Goal: Task Accomplishment & Management: Use online tool/utility

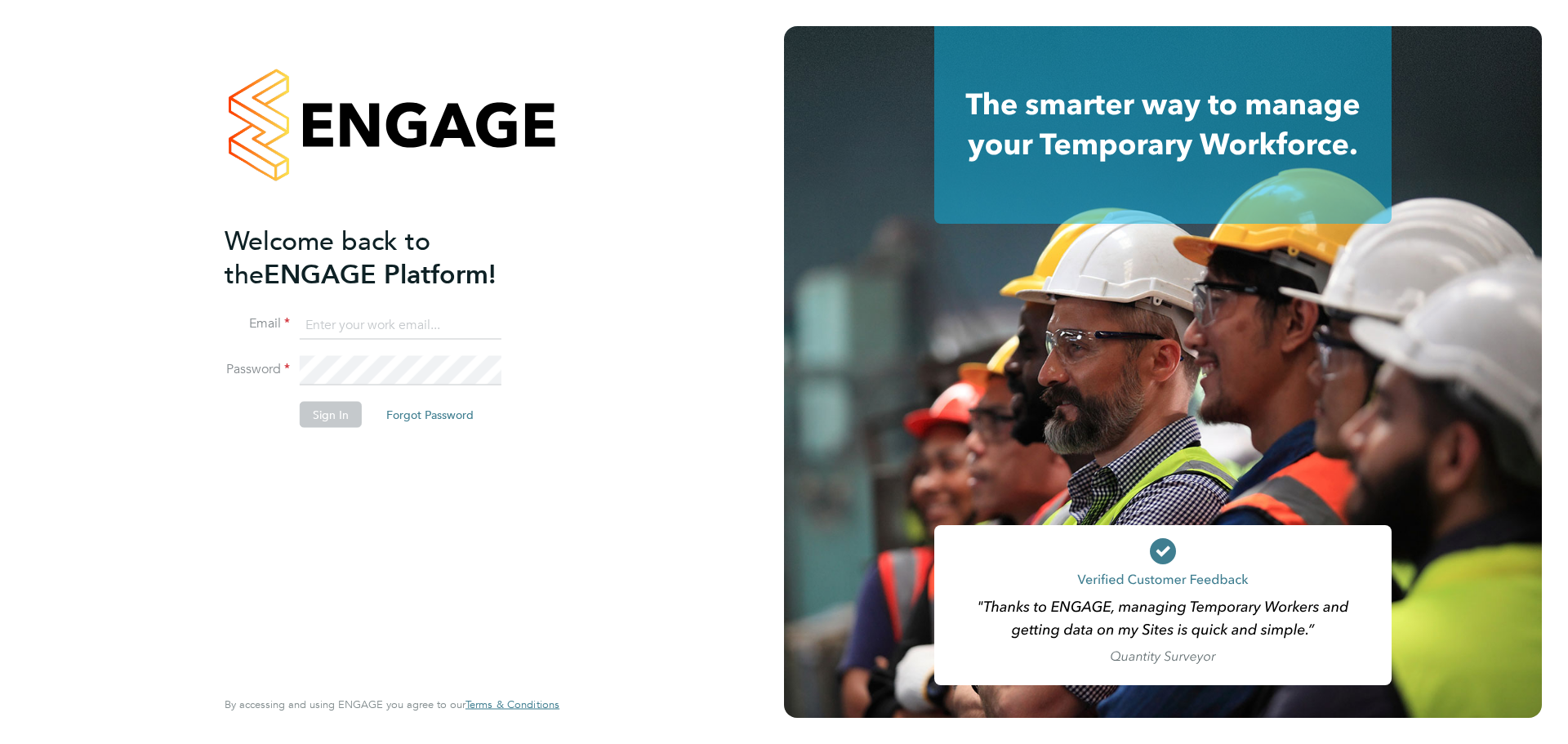
type input "Federico.Hale-Perez@vistry.co.uk"
click at [498, 527] on div "Welcome back to the ENGAGE Platform! Email Federico.Hale-Perez@vistry.co.uk Pas…" at bounding box center [384, 453] width 318 height 460
click at [348, 412] on button "Sign In" at bounding box center [331, 414] width 62 height 26
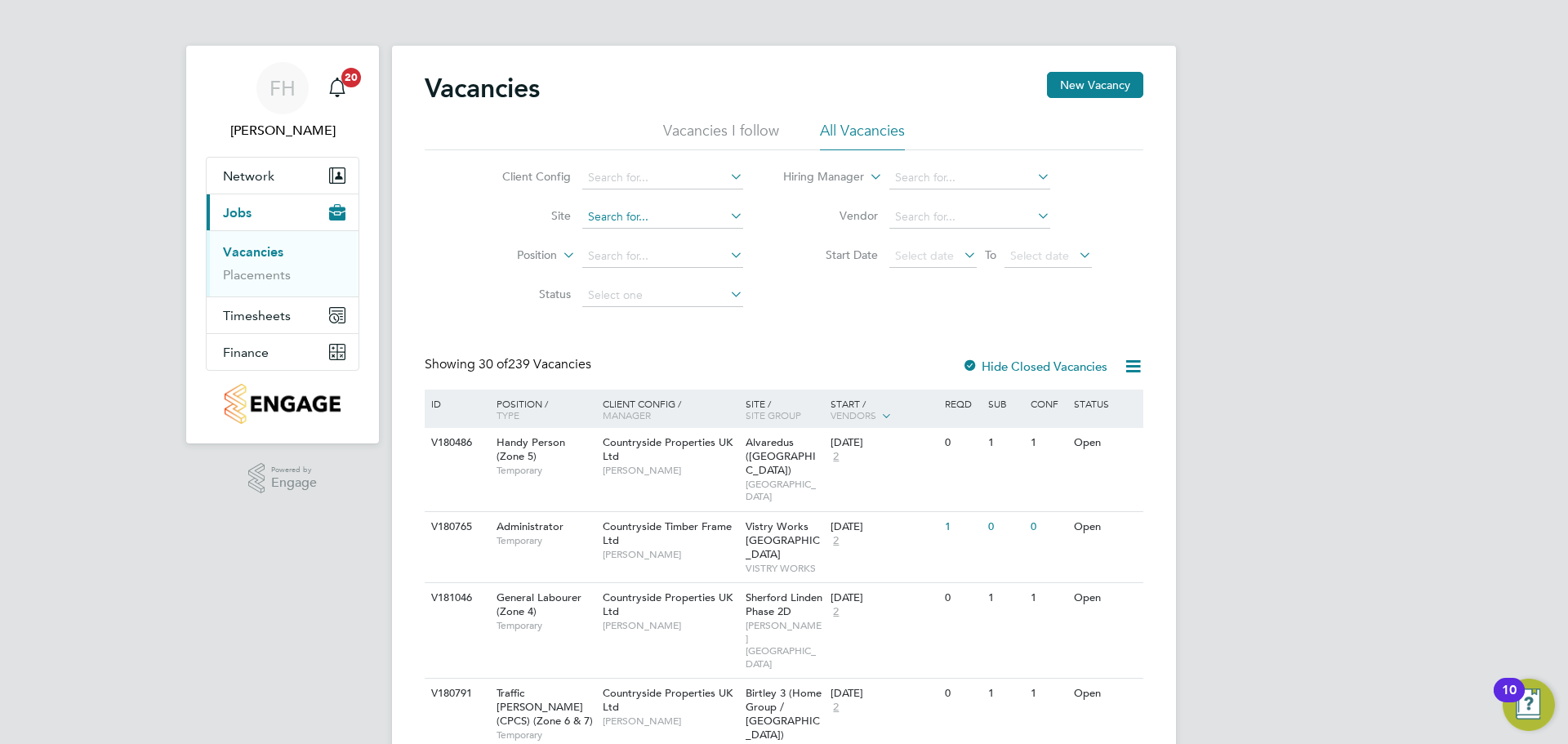
click at [635, 223] on input at bounding box center [662, 217] width 161 height 23
click at [680, 258] on li "Witney 3" at bounding box center [662, 261] width 162 height 22
type input "Witney 3"
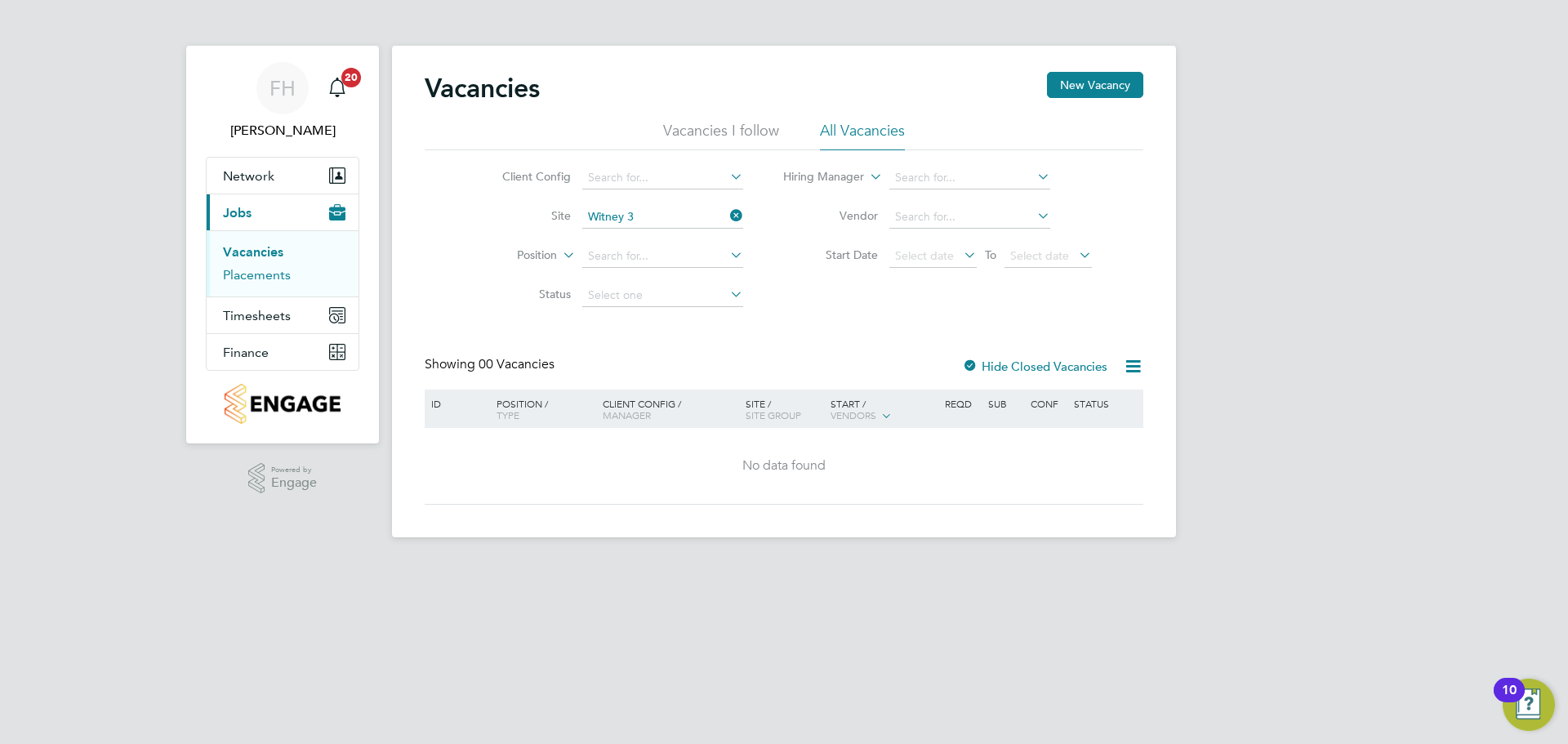
click at [269, 277] on link "Placements" at bounding box center [257, 274] width 68 height 15
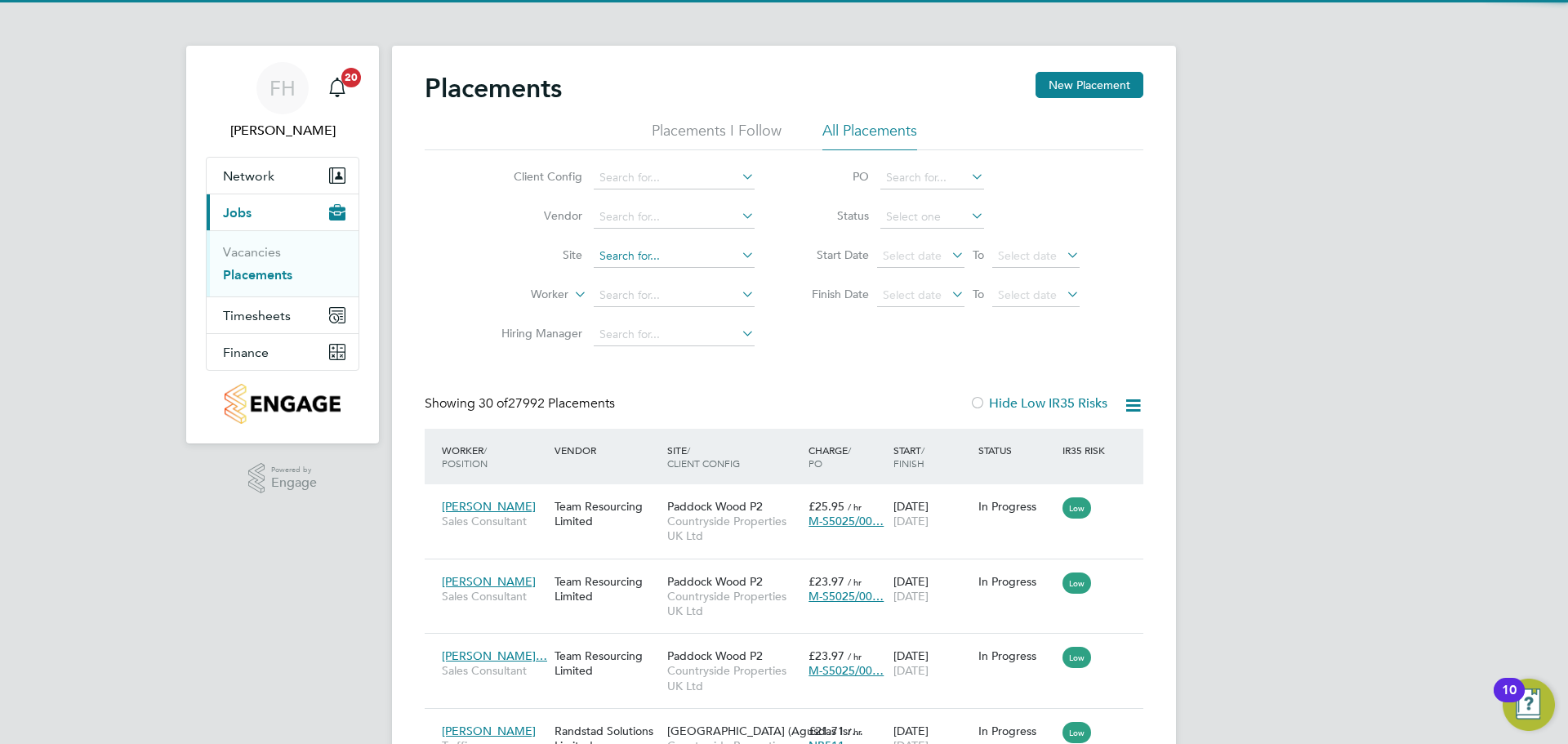
click at [629, 254] on input at bounding box center [674, 256] width 161 height 23
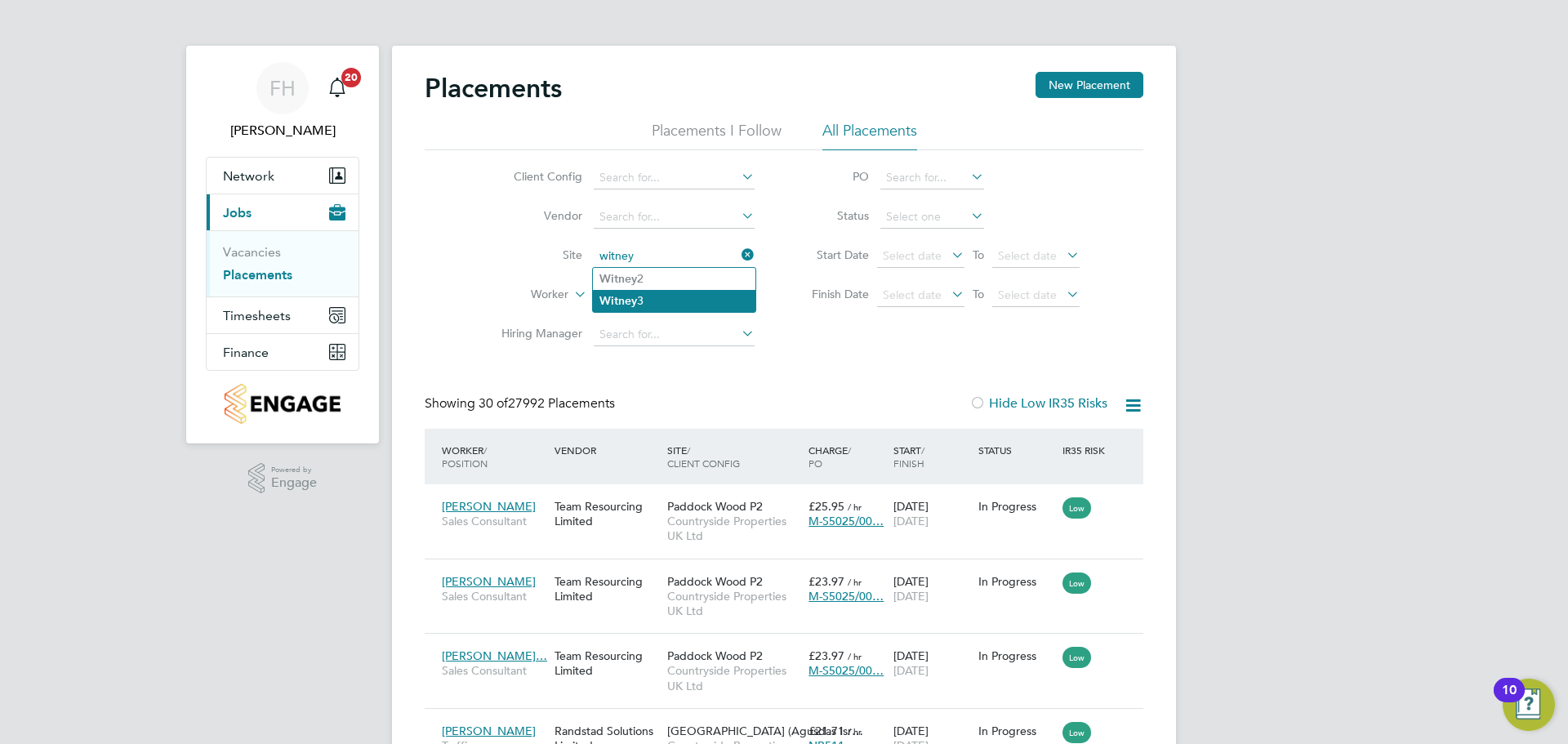
click at [662, 291] on li "Witney 3" at bounding box center [674, 300] width 162 height 22
type input "Witney 3"
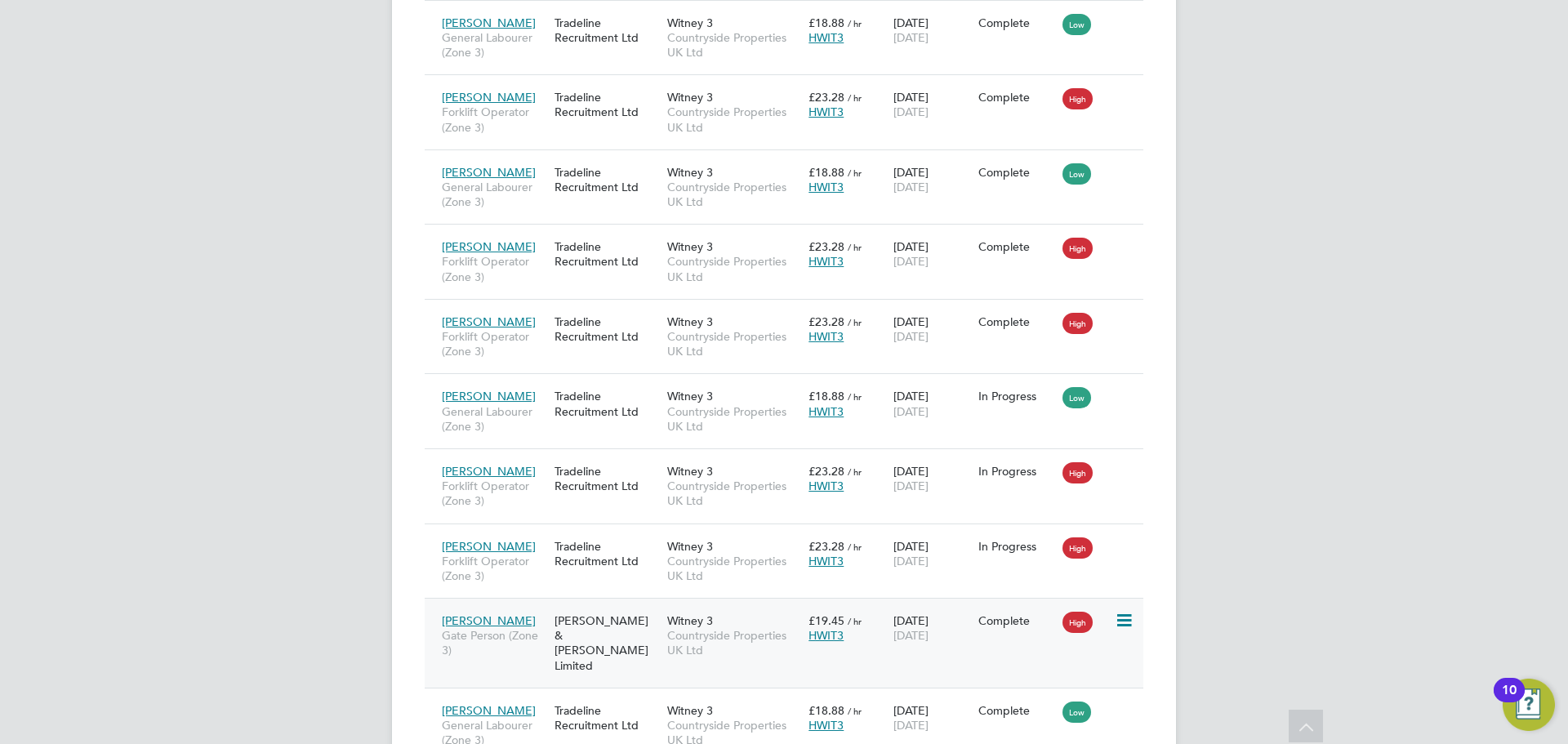
scroll to position [2105, 0]
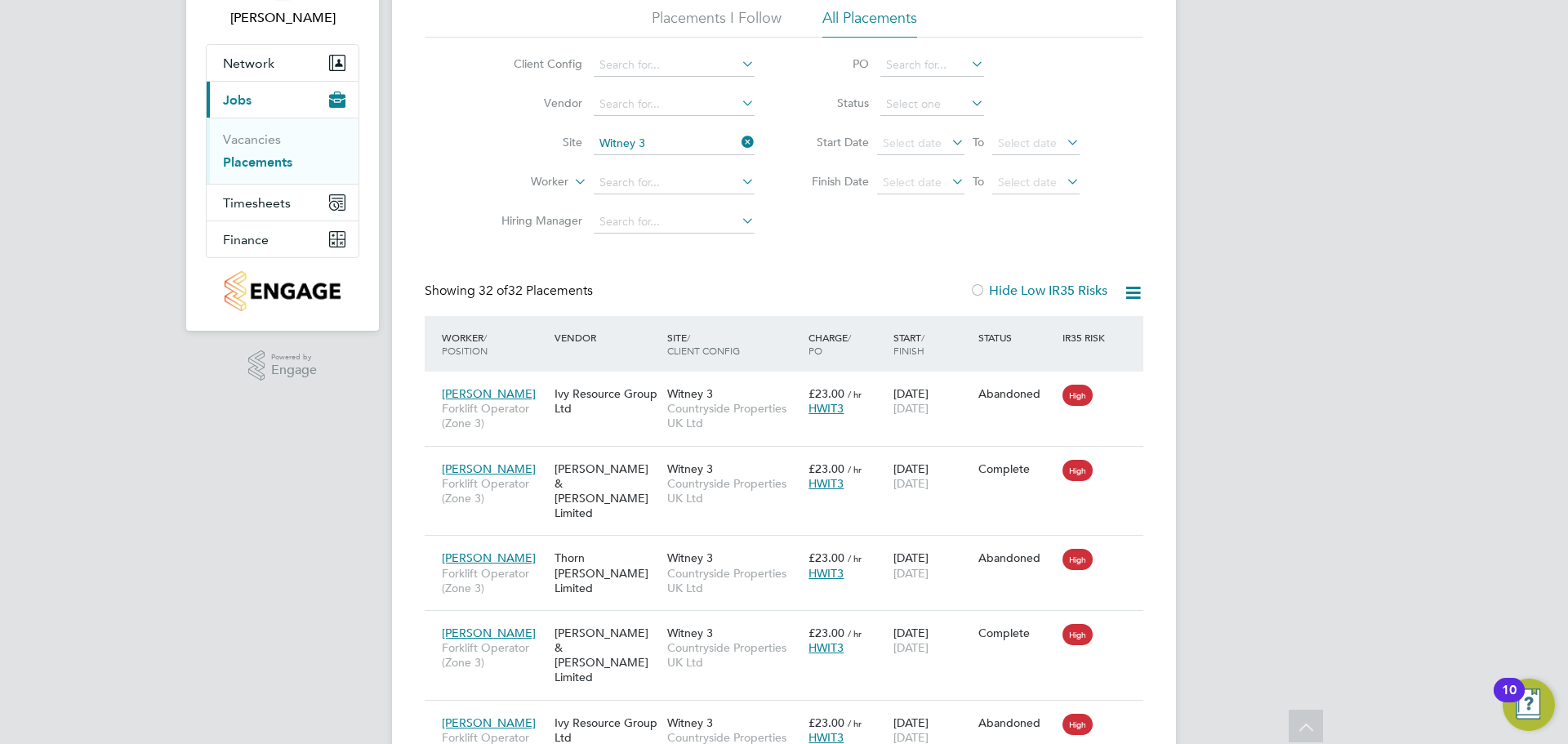
scroll to position [0, 0]
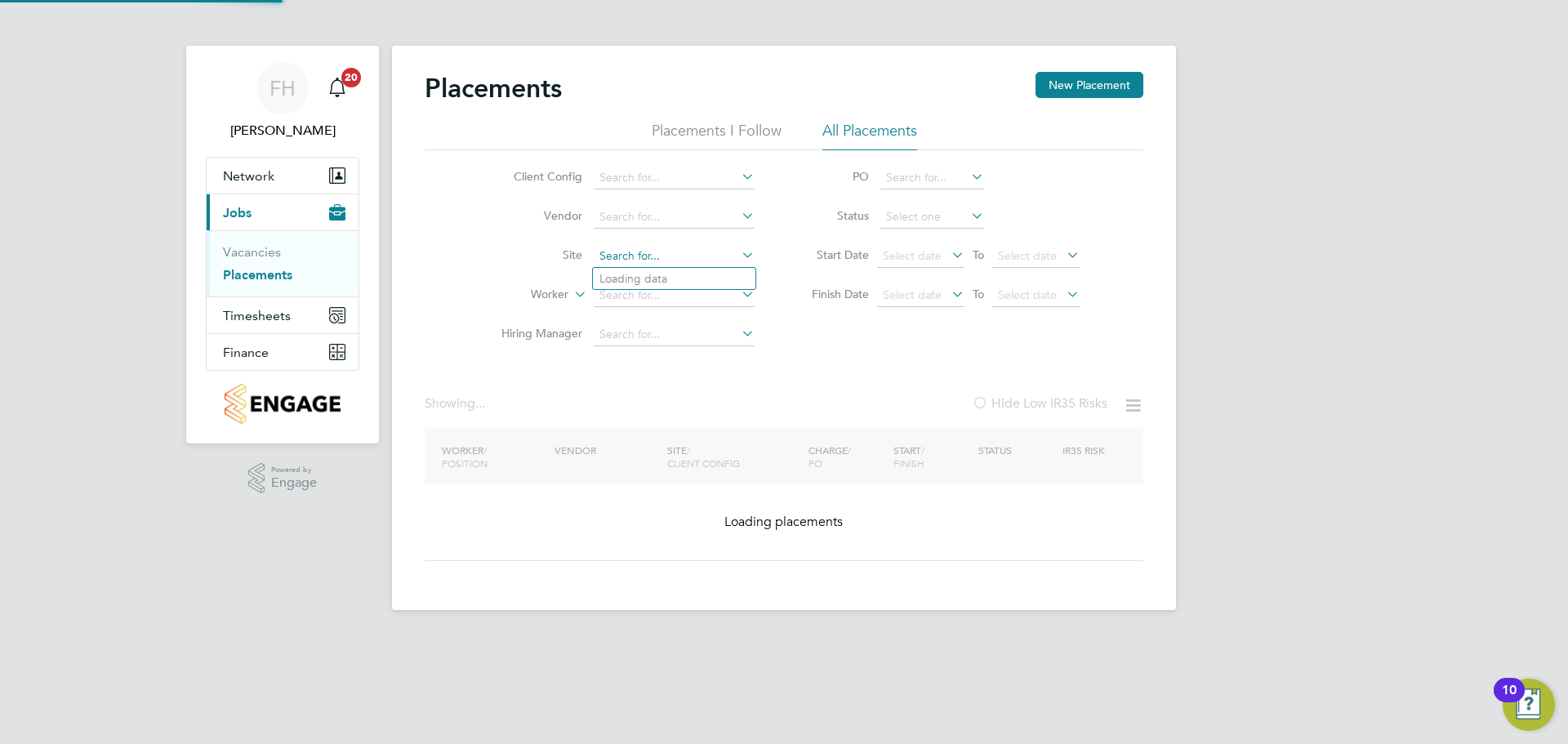
click at [670, 251] on input at bounding box center [674, 256] width 161 height 23
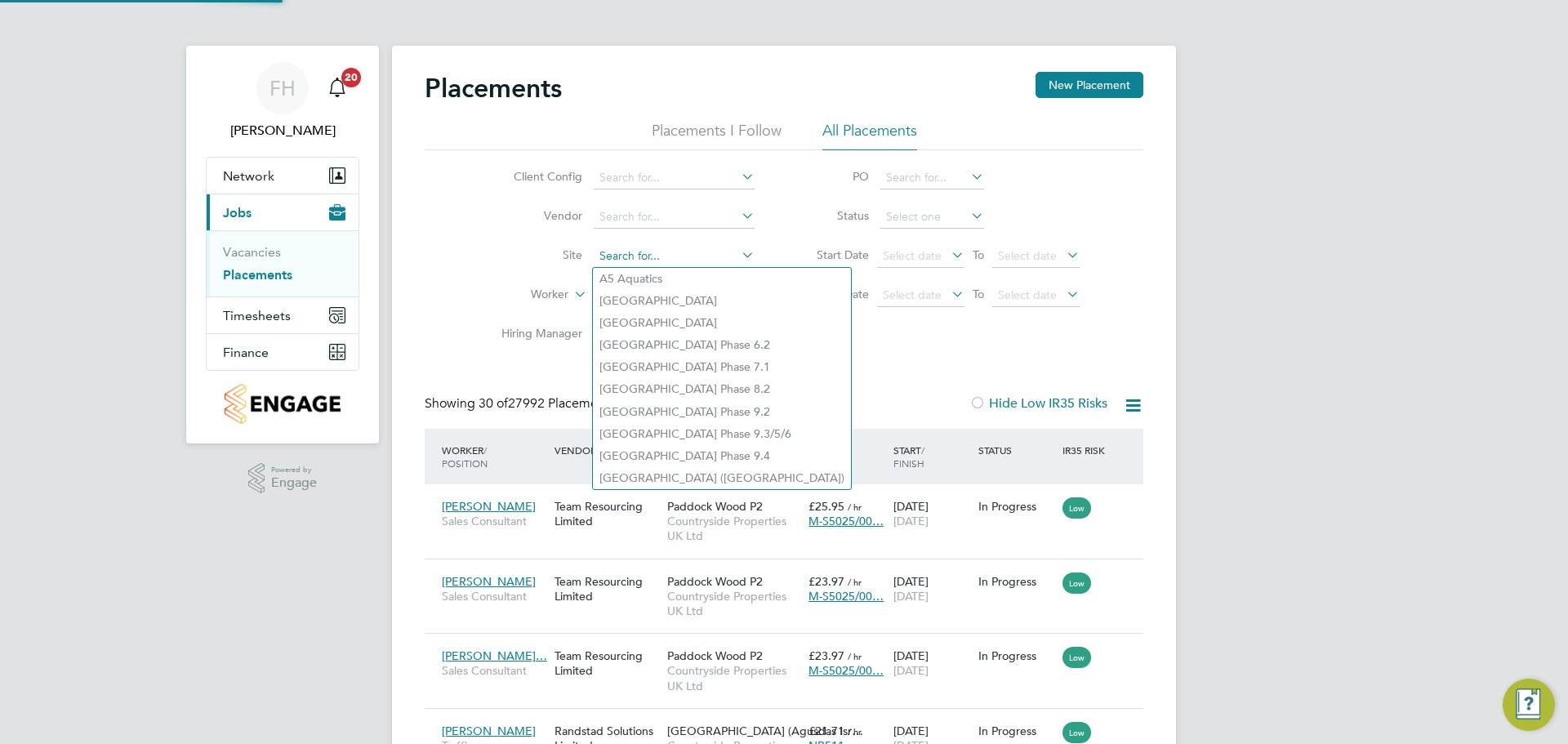
scroll to position [8, 8]
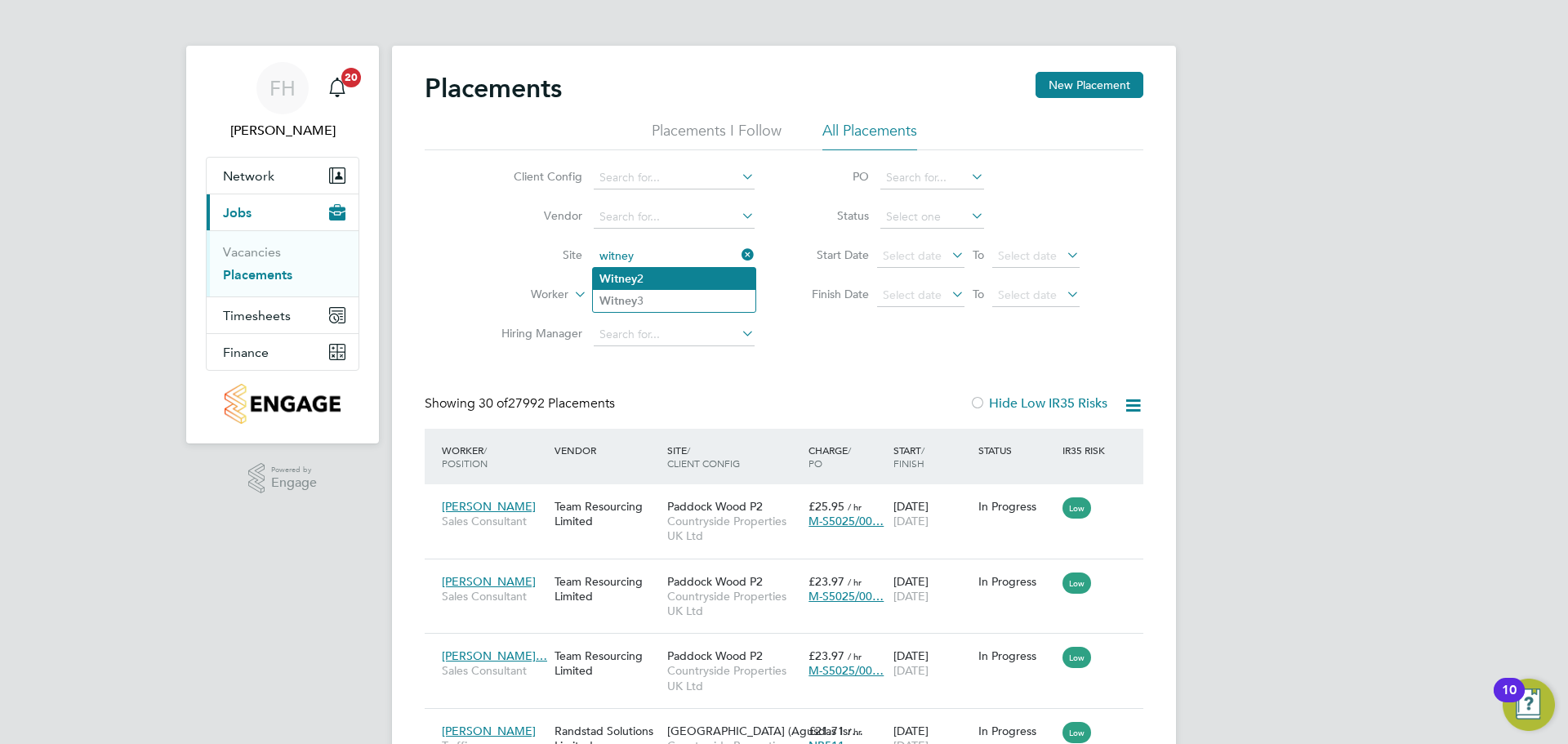
click at [699, 275] on li "Witney 2" at bounding box center [674, 278] width 162 height 22
type input "Witney 2"
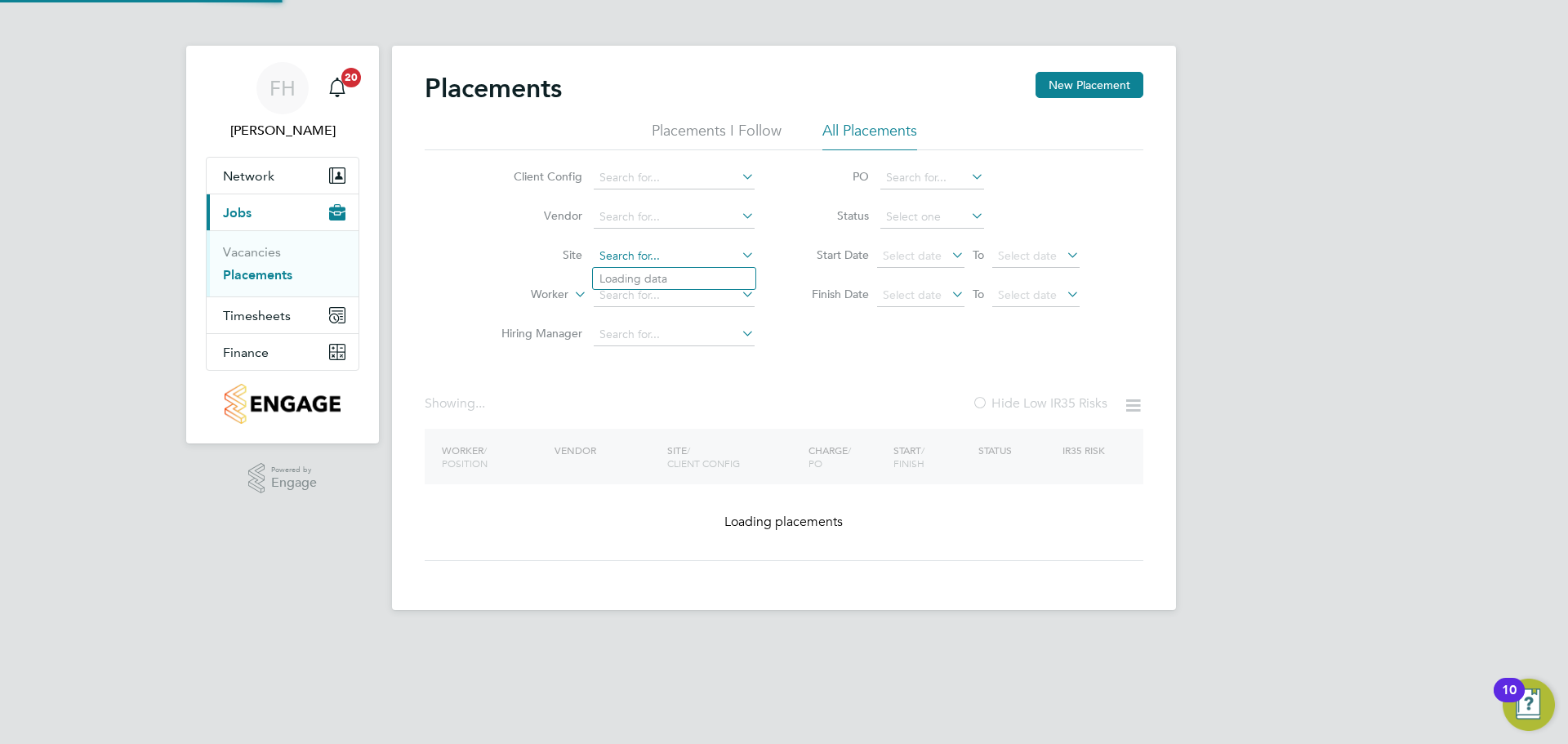
click at [684, 254] on input at bounding box center [674, 256] width 161 height 23
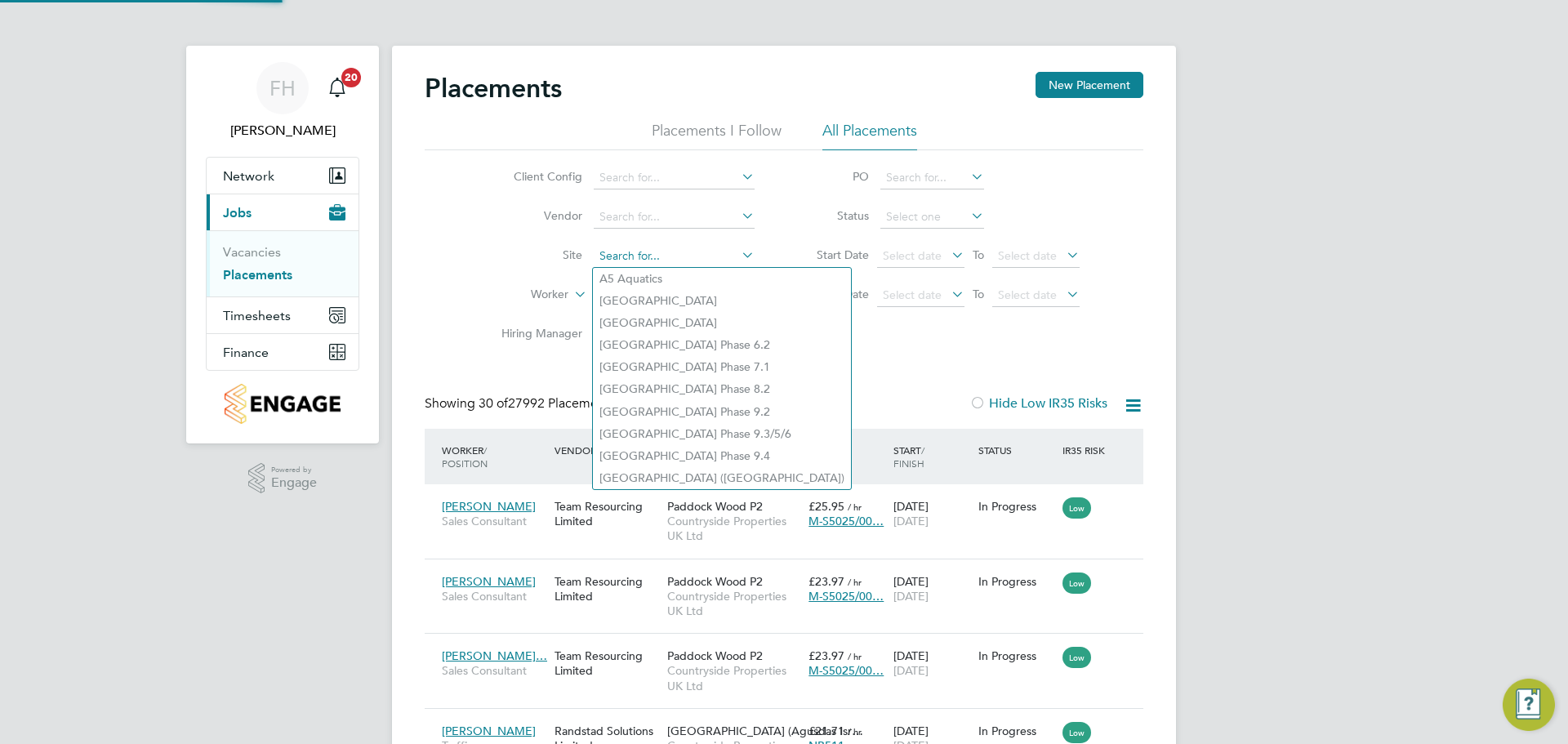
scroll to position [61, 142]
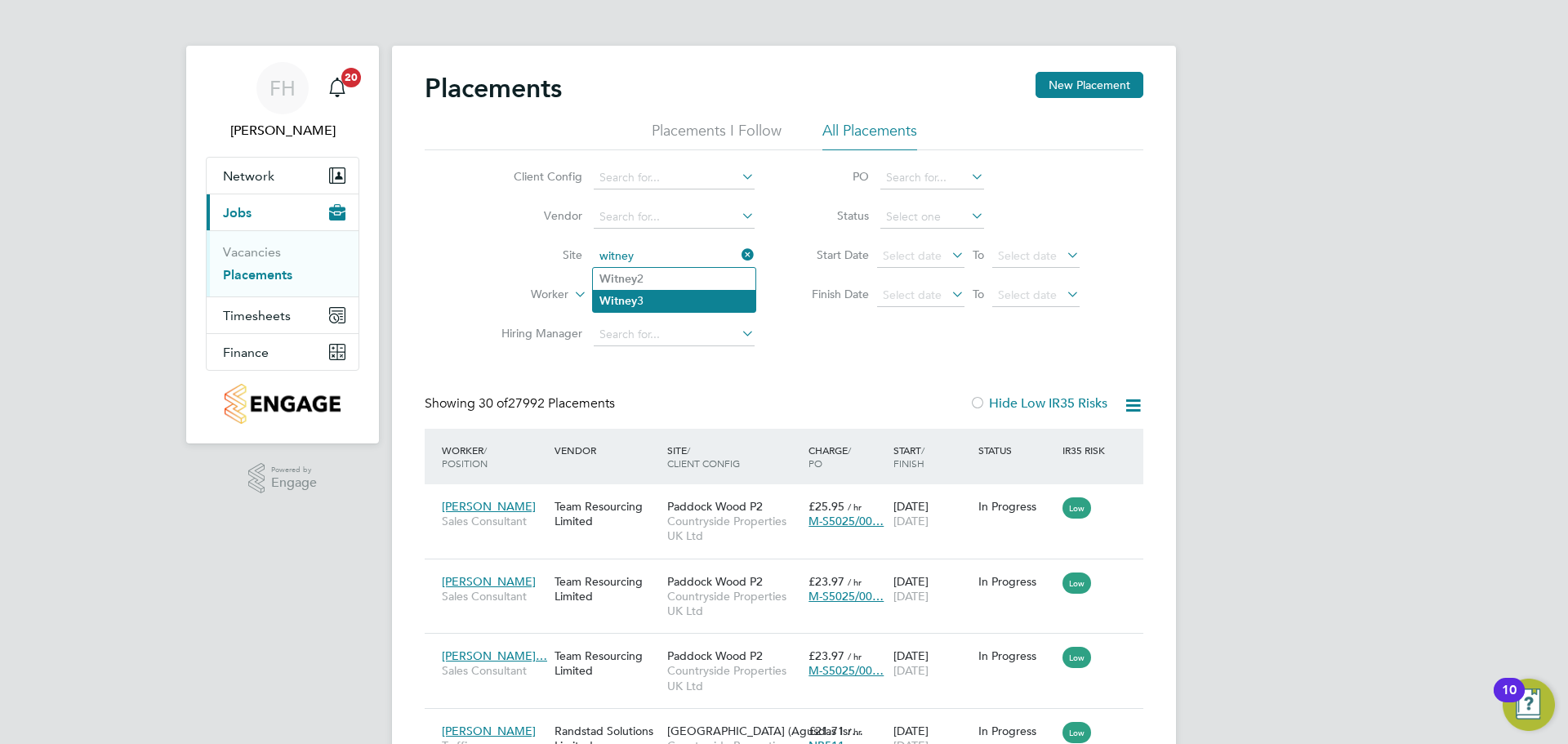
click at [665, 294] on li "Witney 3" at bounding box center [674, 300] width 162 height 22
type input "Witney 3"
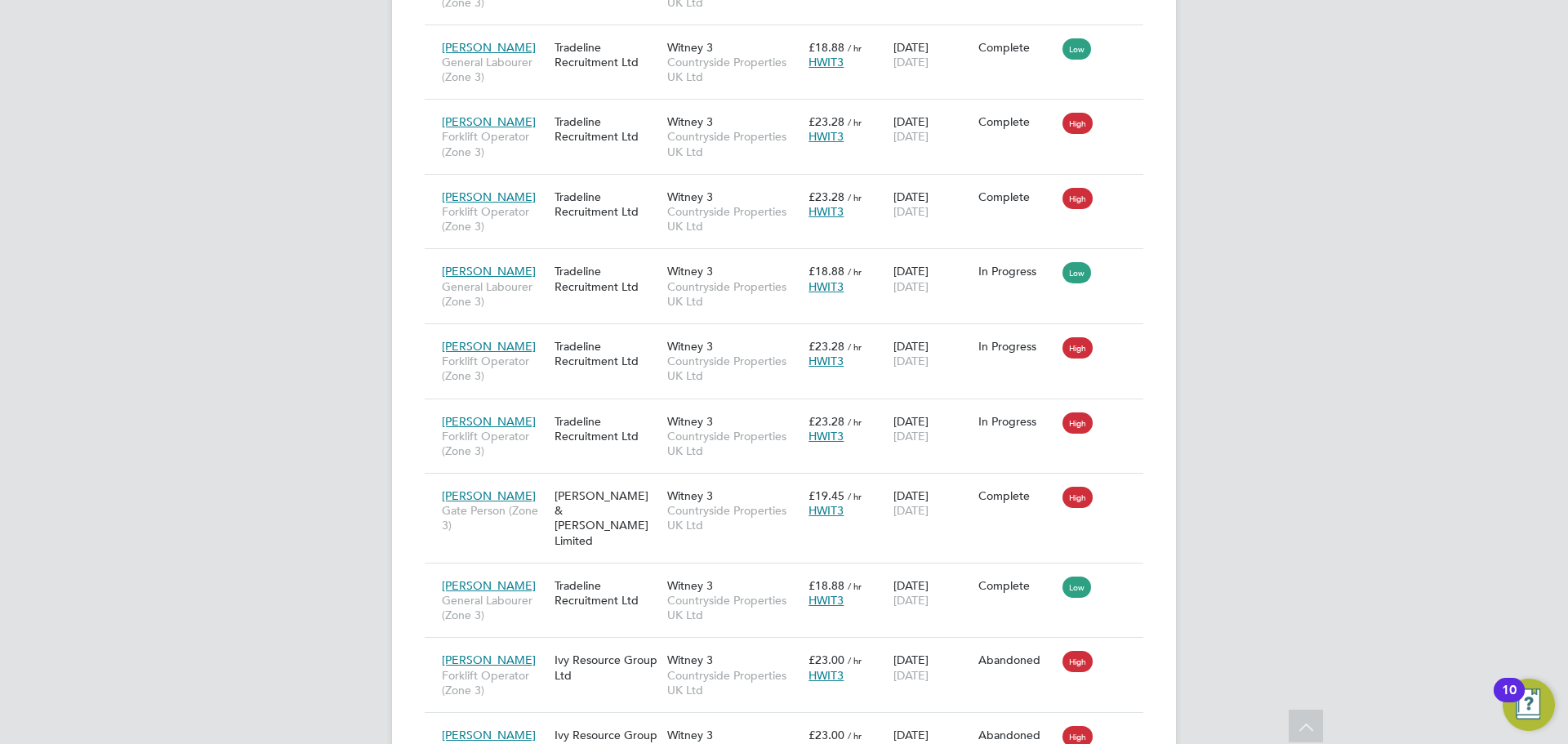
drag, startPoint x: 1252, startPoint y: 217, endPoint x: 1213, endPoint y: 250, distance: 51.1
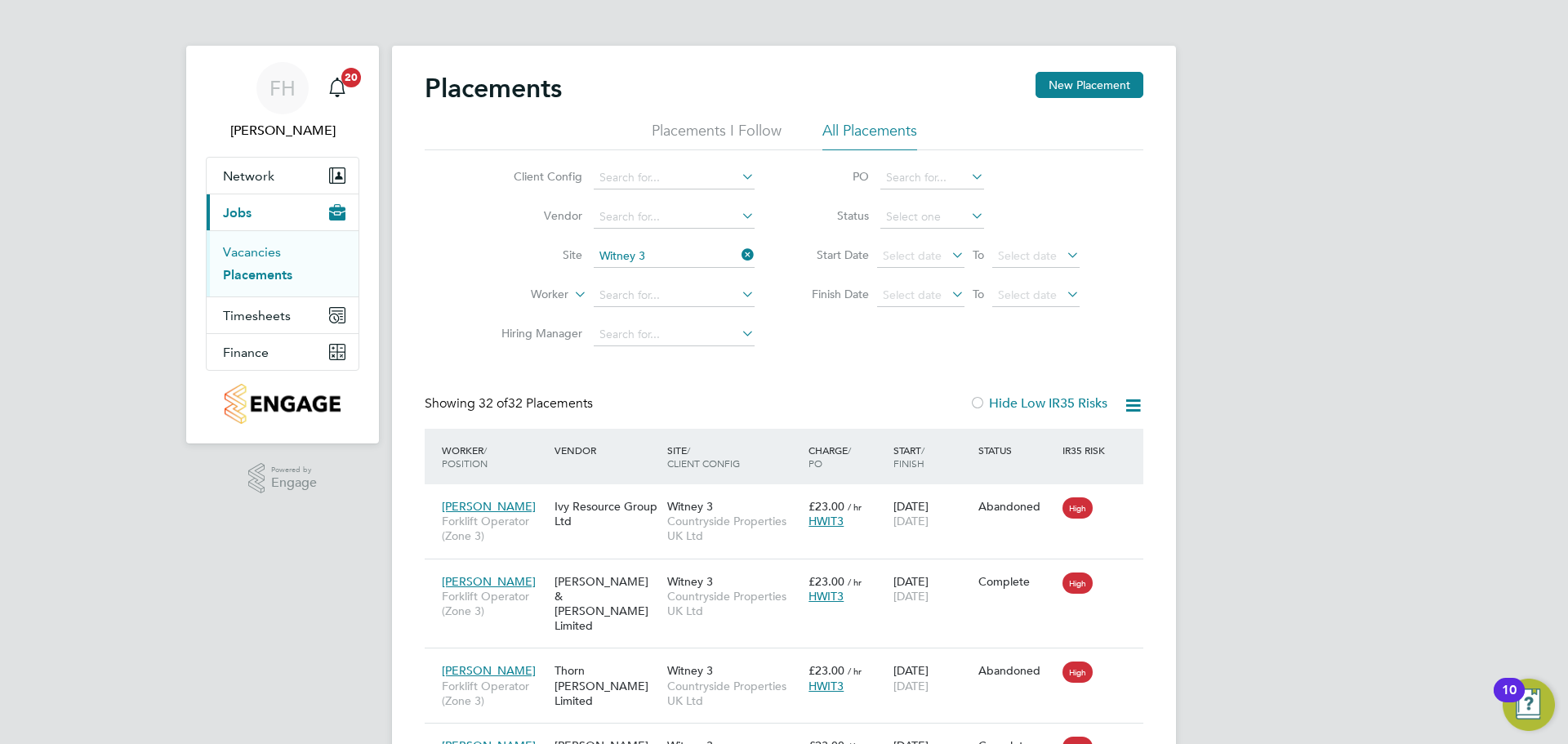
click at [255, 248] on link "Vacancies" at bounding box center [253, 251] width 58 height 15
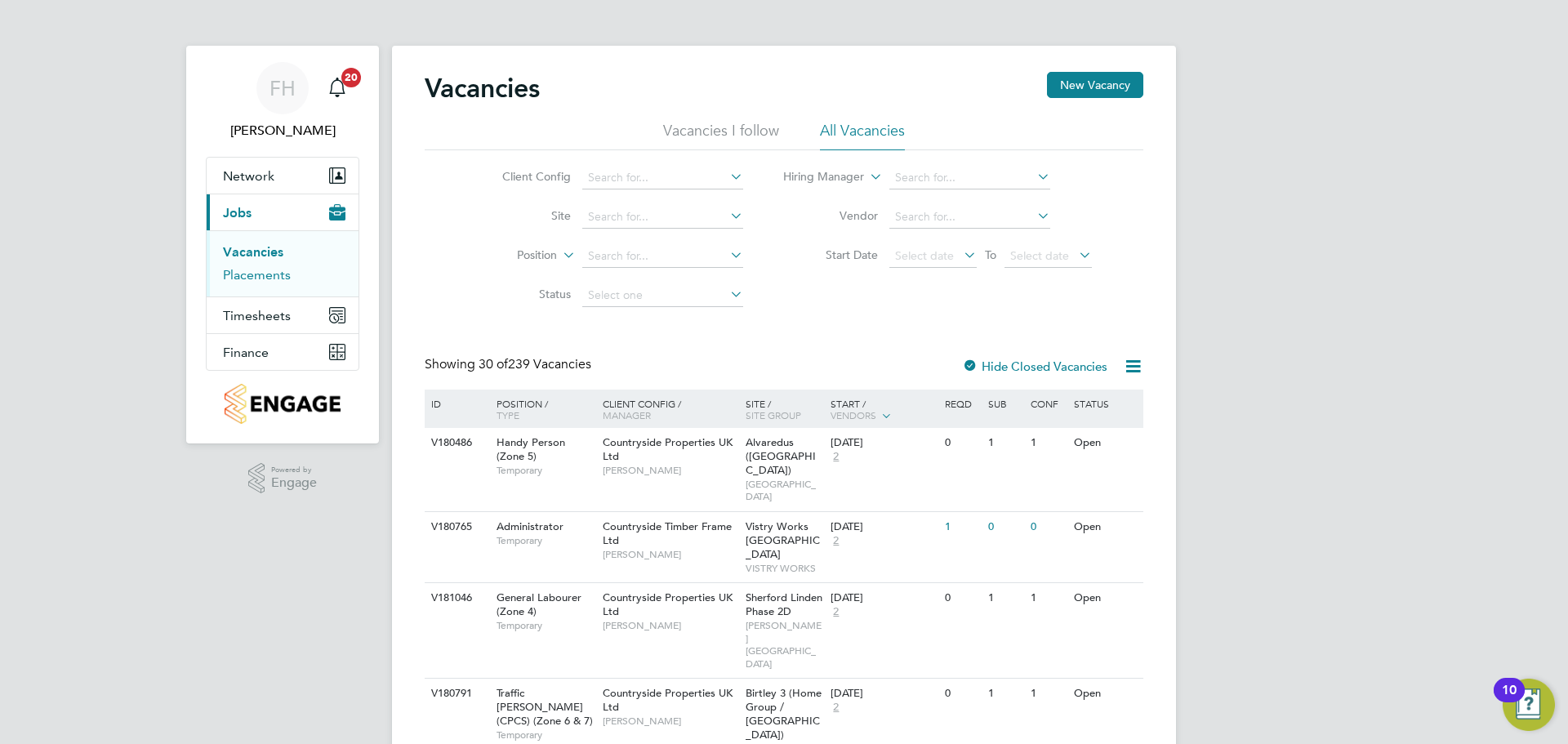
click at [253, 278] on link "Placements" at bounding box center [257, 274] width 68 height 15
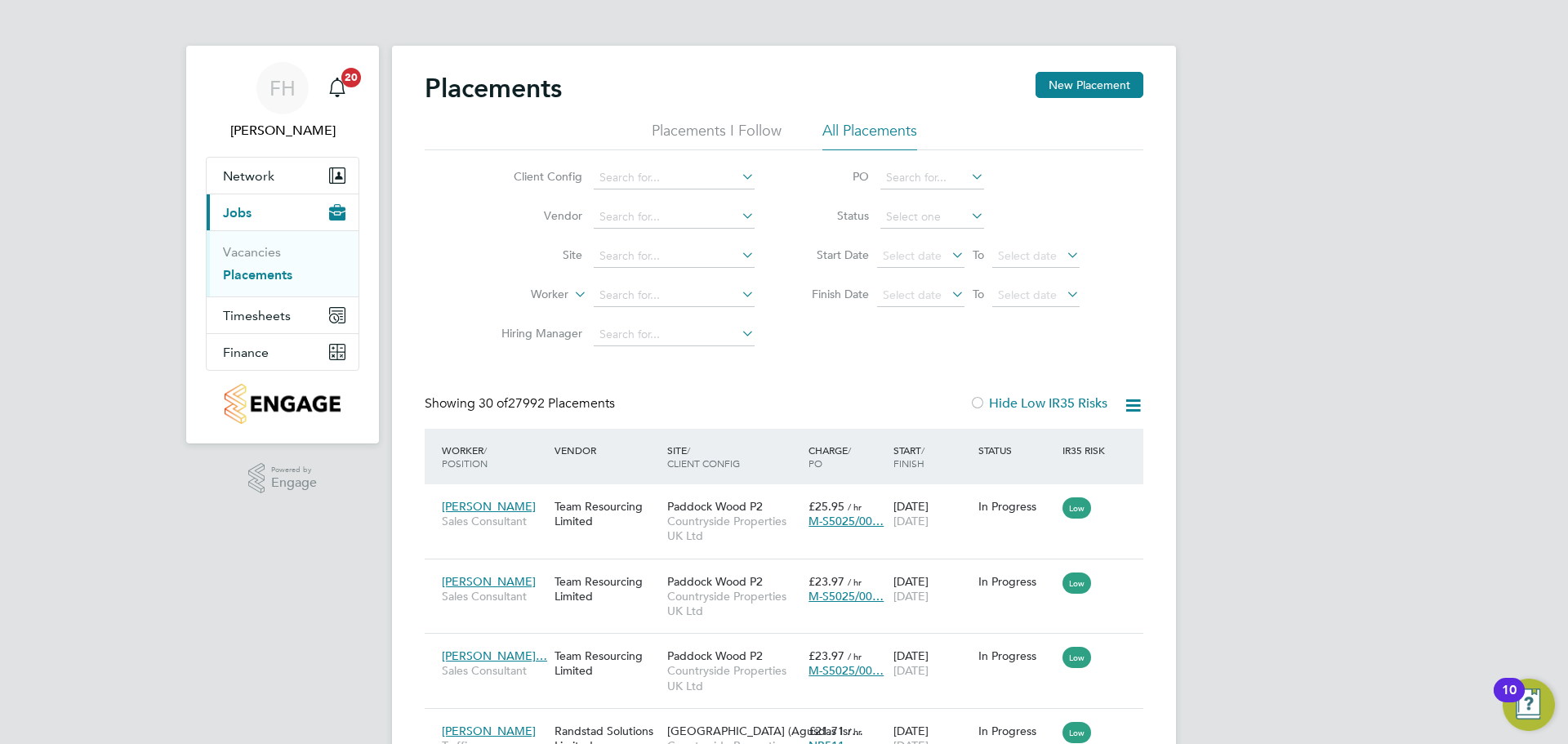
scroll to position [61, 142]
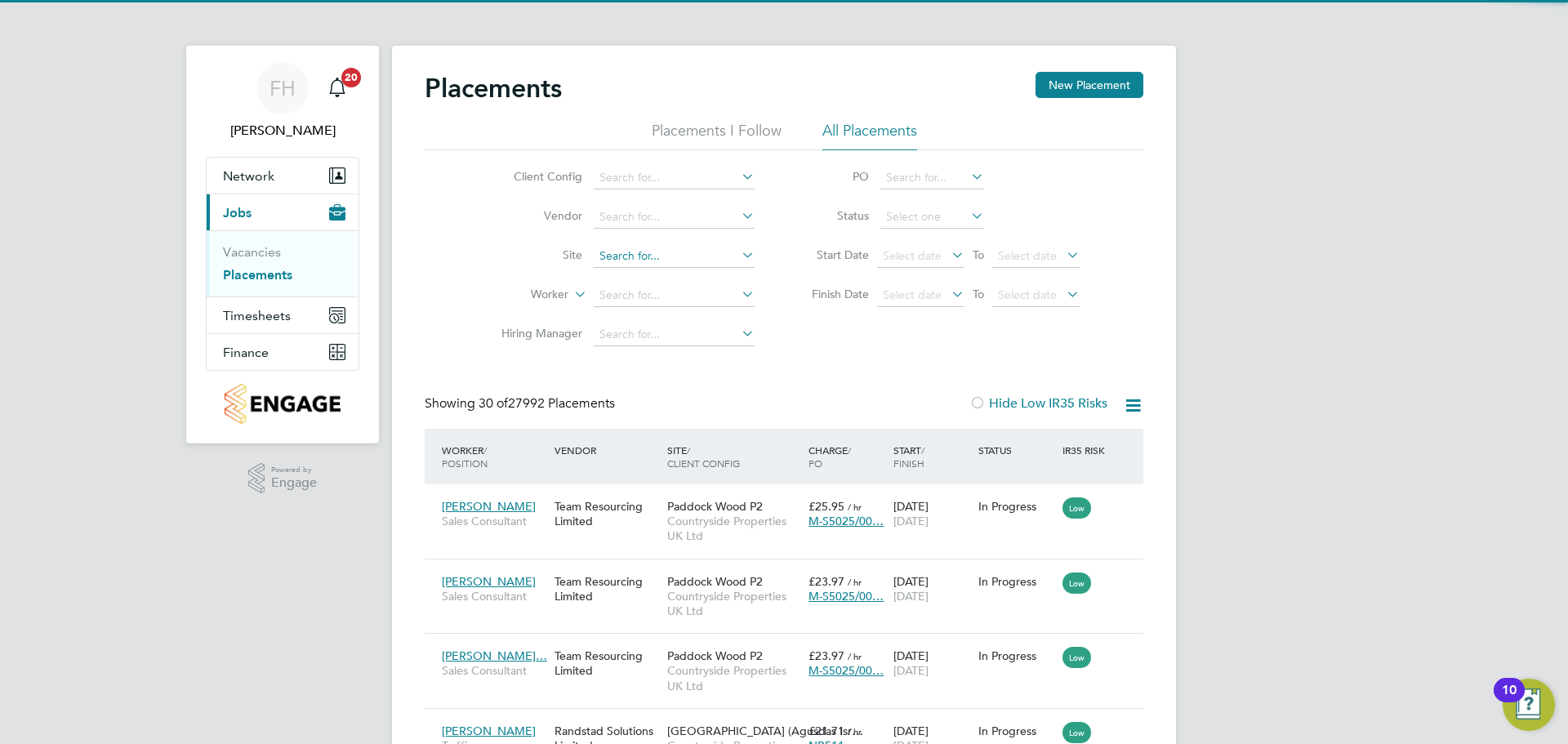
click at [616, 257] on input at bounding box center [674, 256] width 161 height 23
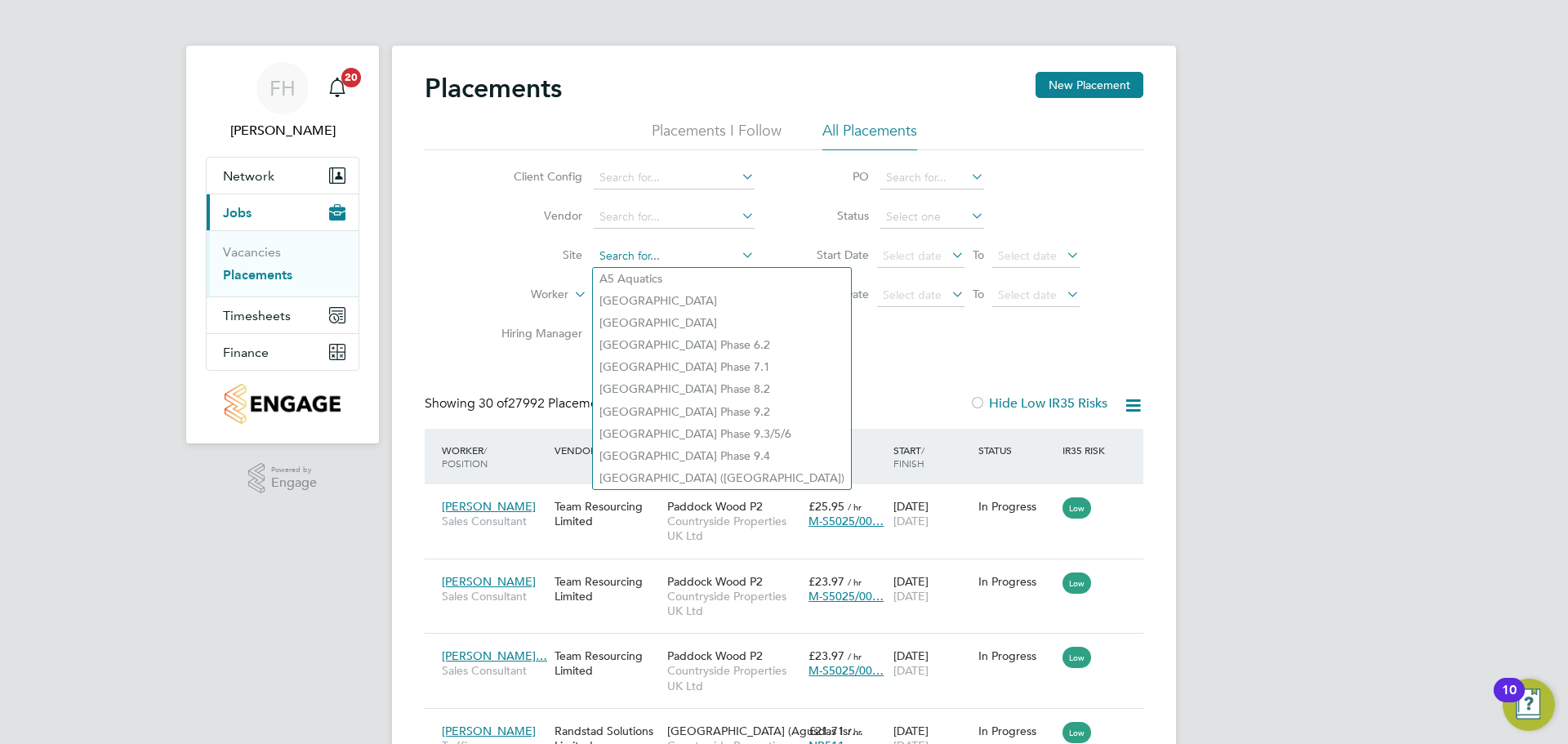
click at [616, 257] on input at bounding box center [674, 256] width 161 height 23
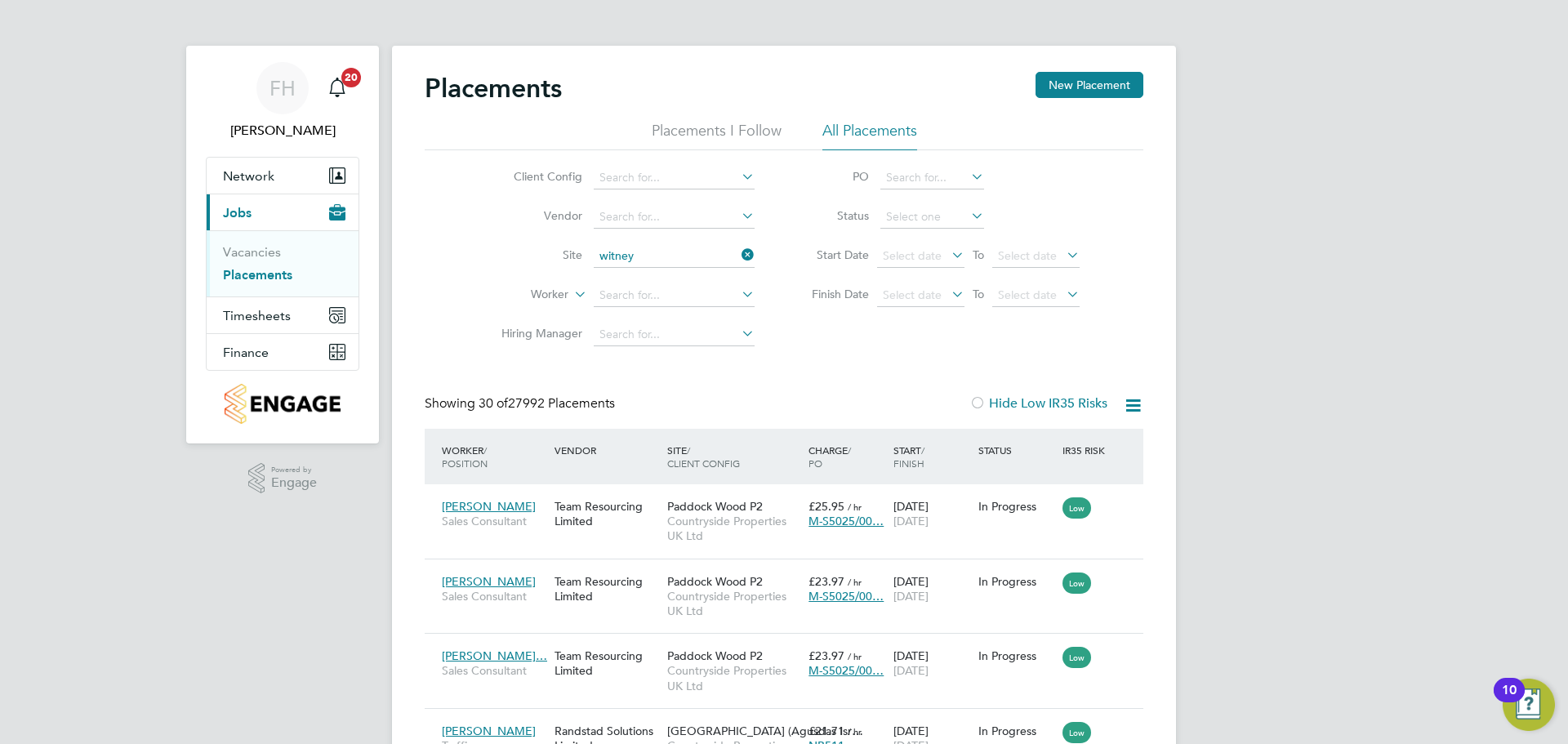
click at [640, 295] on li "Witney 3" at bounding box center [674, 300] width 162 height 22
type input "Witney 3"
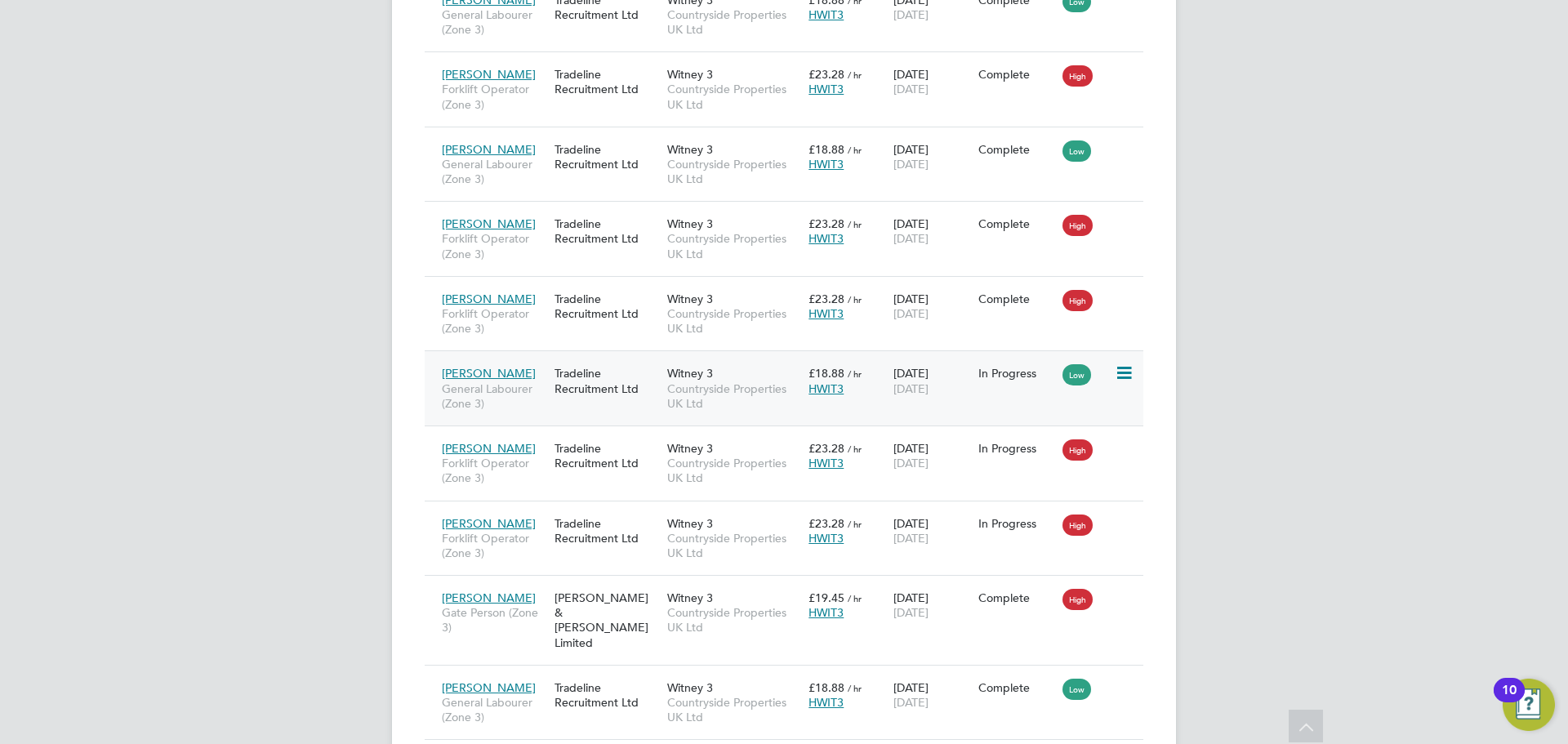
click at [507, 365] on span "[PERSON_NAME]" at bounding box center [489, 373] width 94 height 15
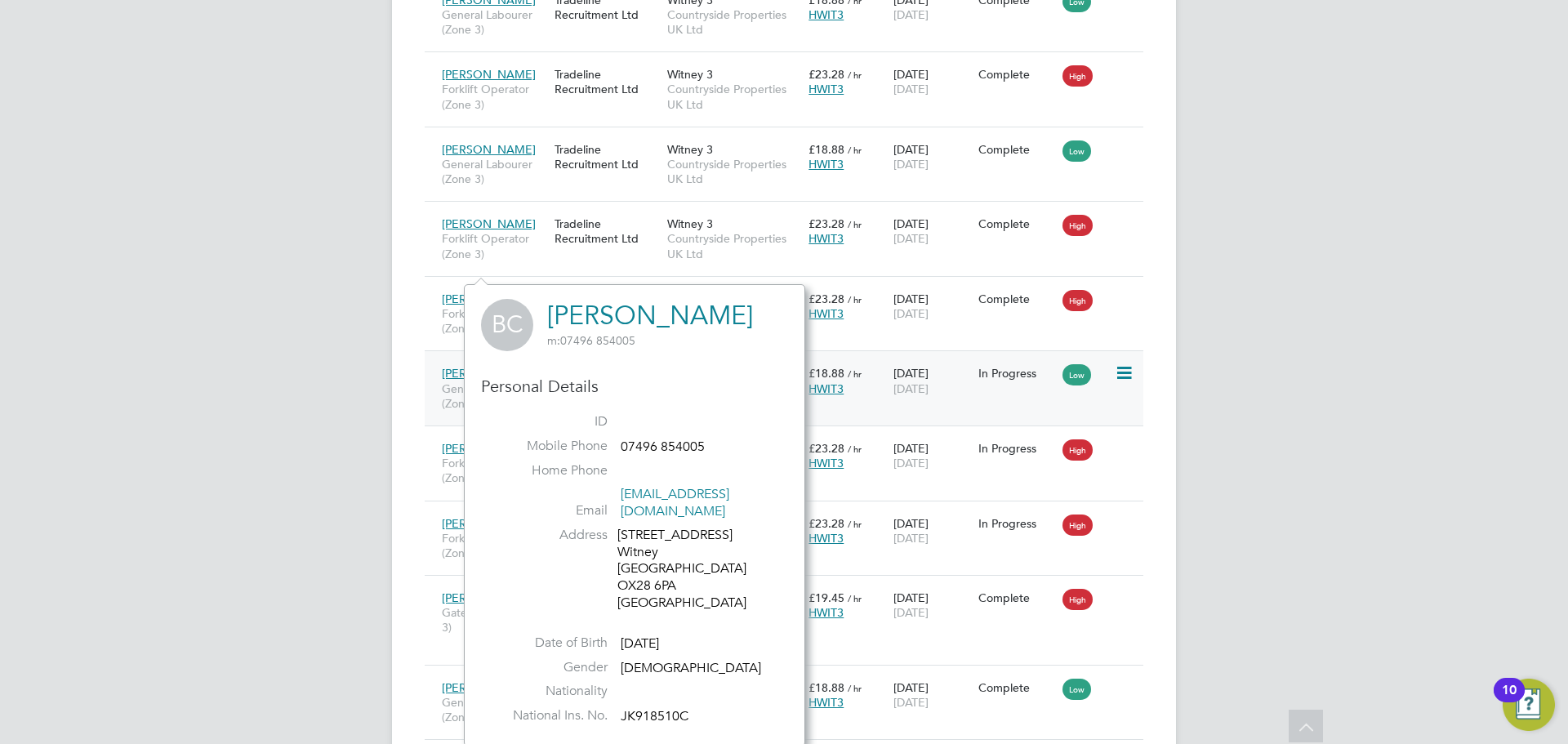
click at [599, 358] on div "Tradeline Recruitment Ltd" at bounding box center [607, 380] width 113 height 46
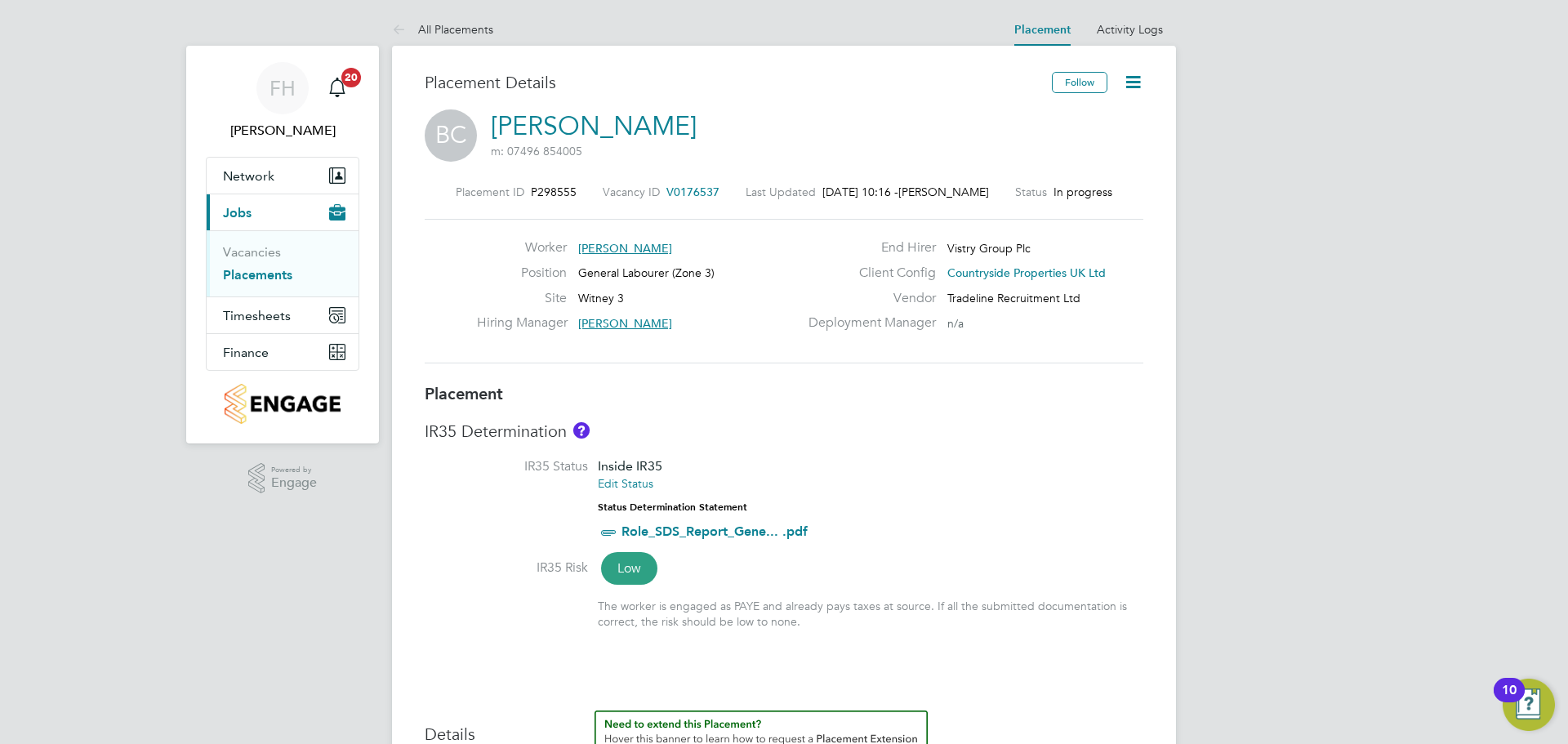
click at [1133, 76] on icon at bounding box center [1134, 82] width 21 height 21
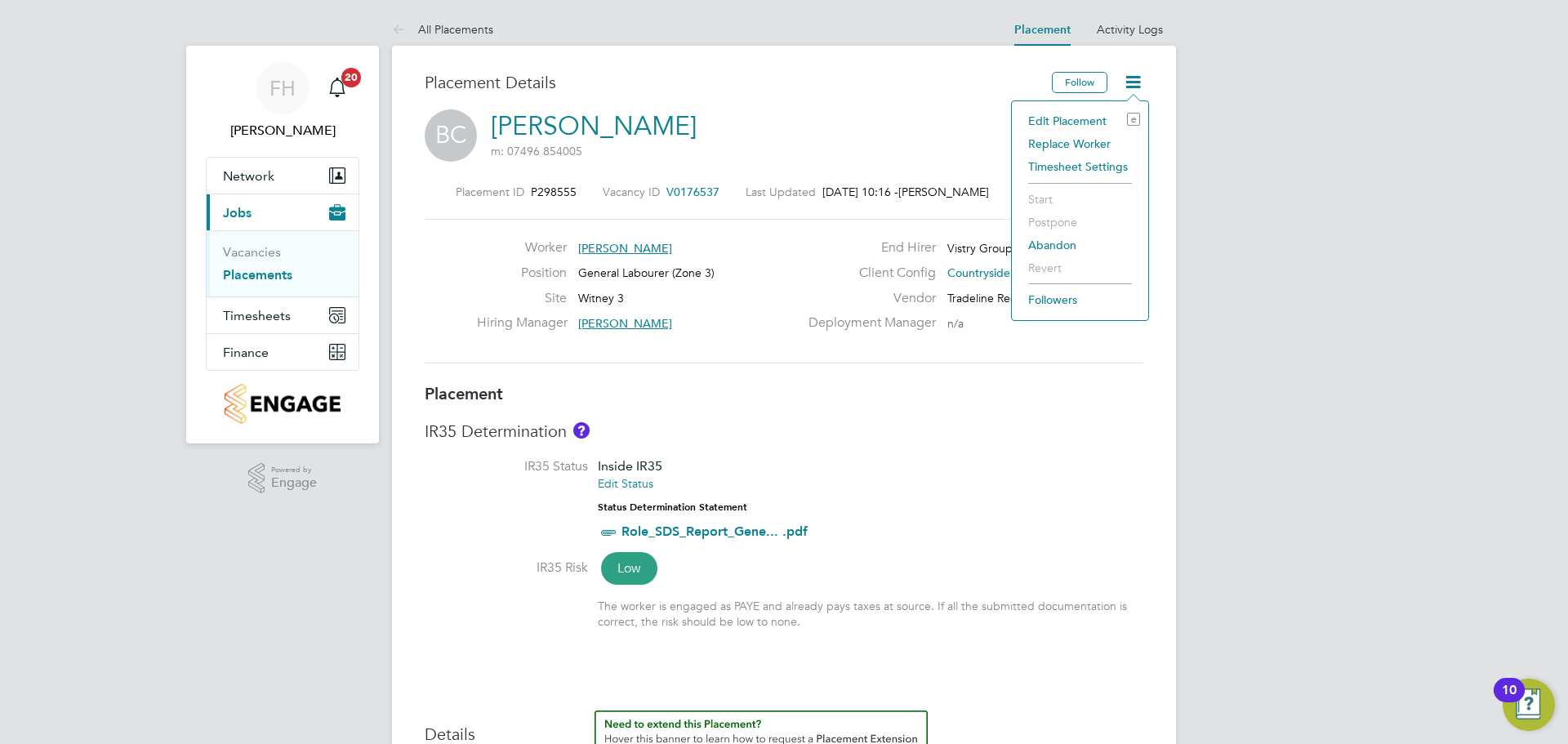
click at [937, 84] on h3 "Placement Details" at bounding box center [732, 82] width 615 height 22
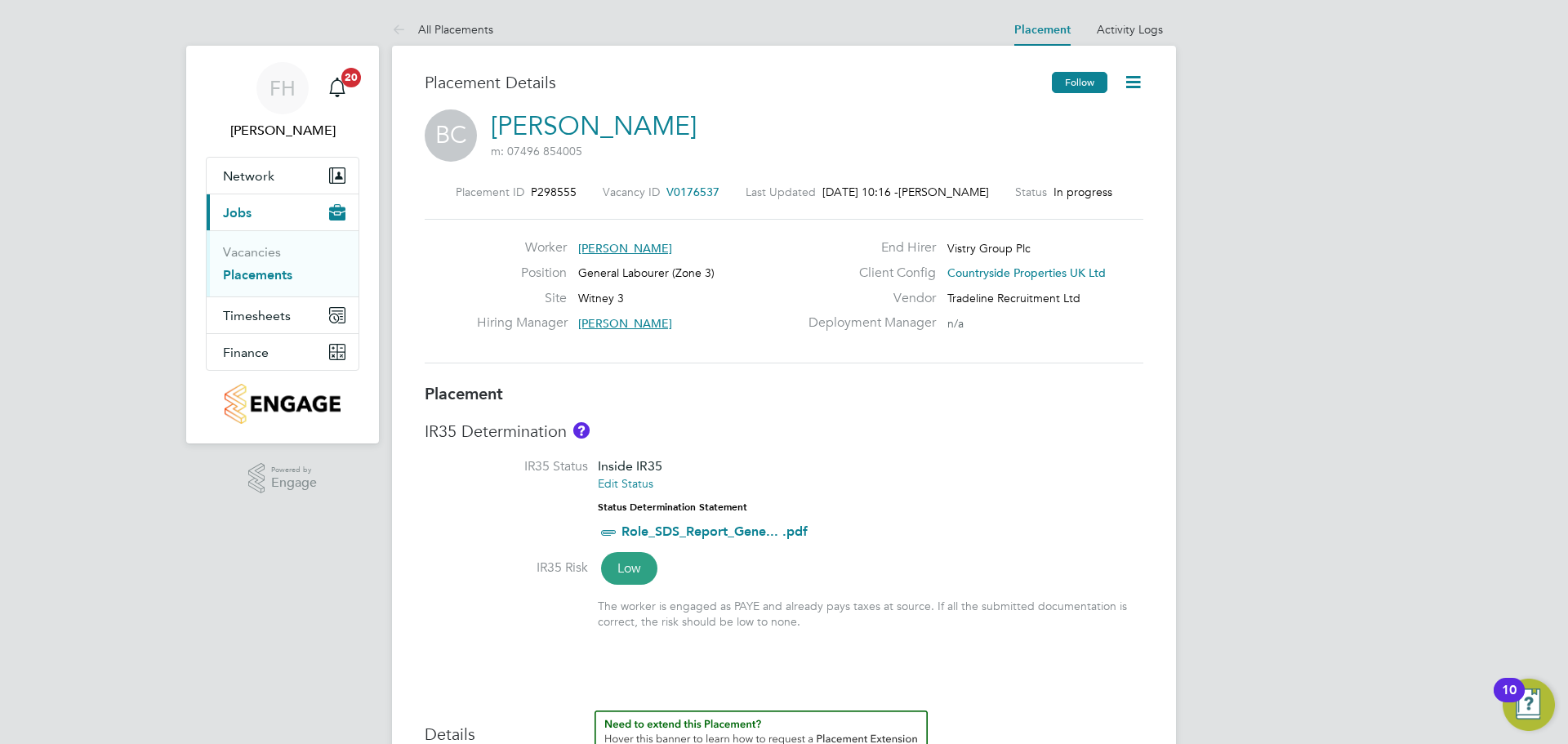
click at [1081, 84] on button "Follow" at bounding box center [1079, 82] width 56 height 22
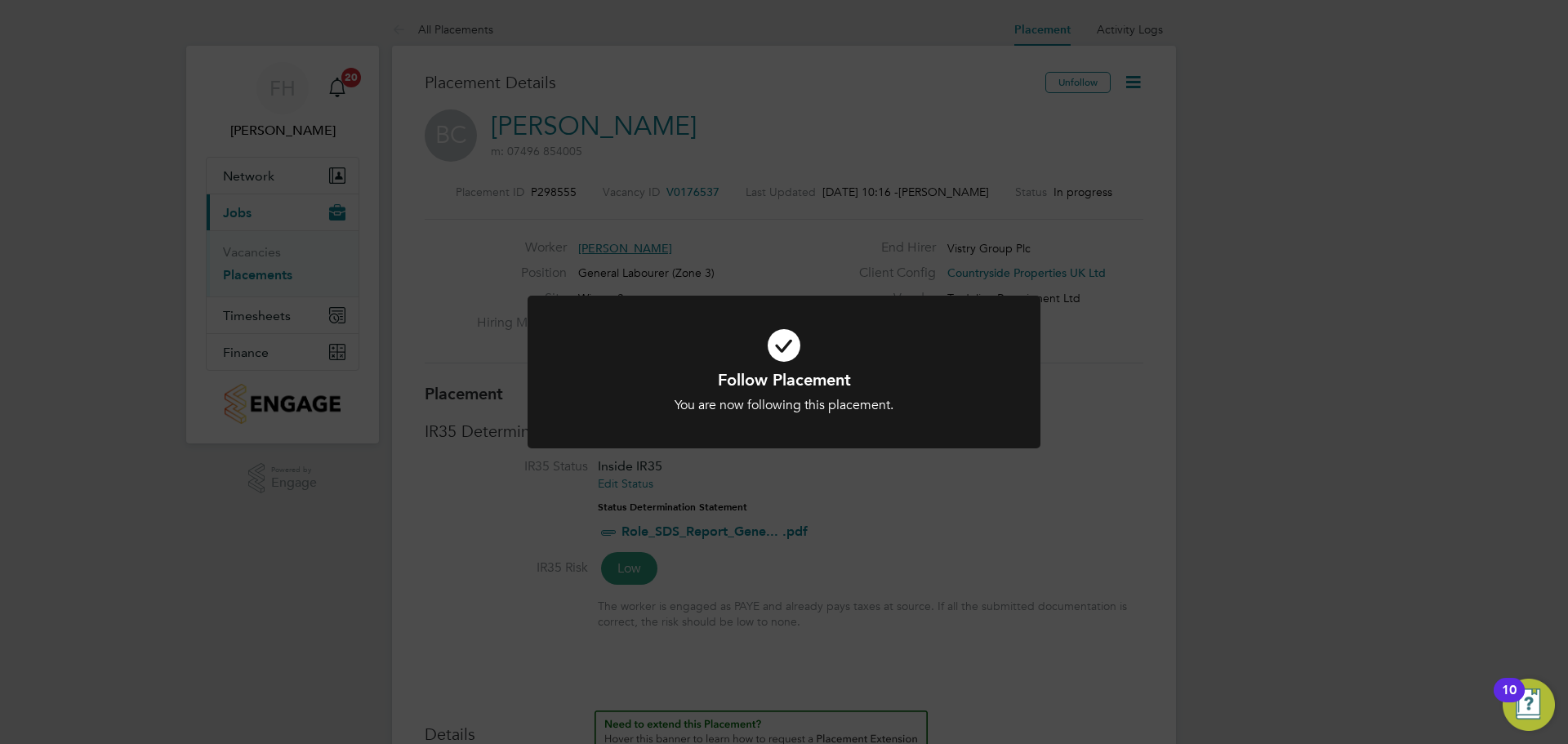
click at [1063, 130] on div "Follow Placement You are now following this placement. Cancel Okay" at bounding box center [784, 372] width 1568 height 744
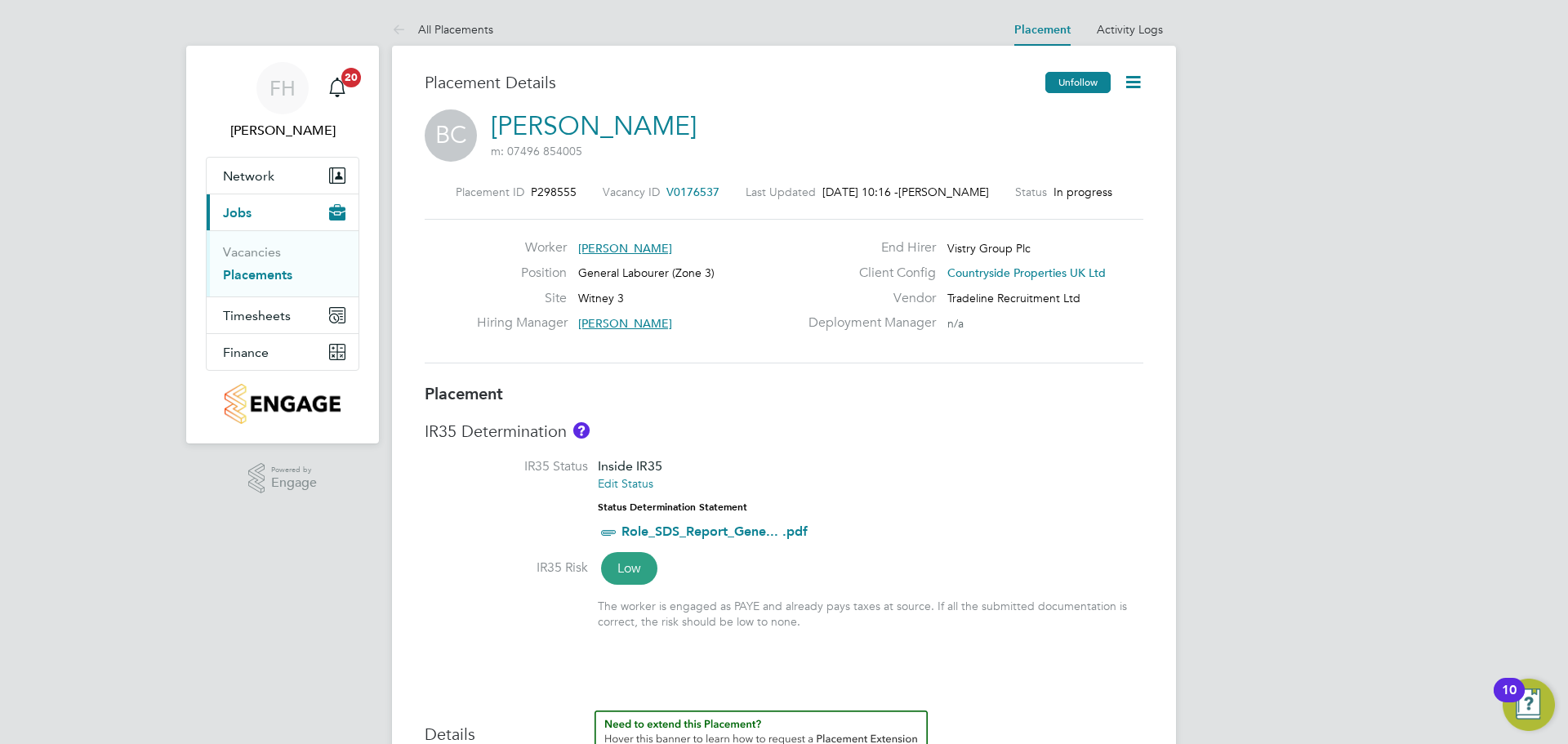
click at [1075, 80] on button "Unfollow" at bounding box center [1077, 82] width 65 height 22
click at [267, 272] on link "Placements" at bounding box center [258, 274] width 70 height 15
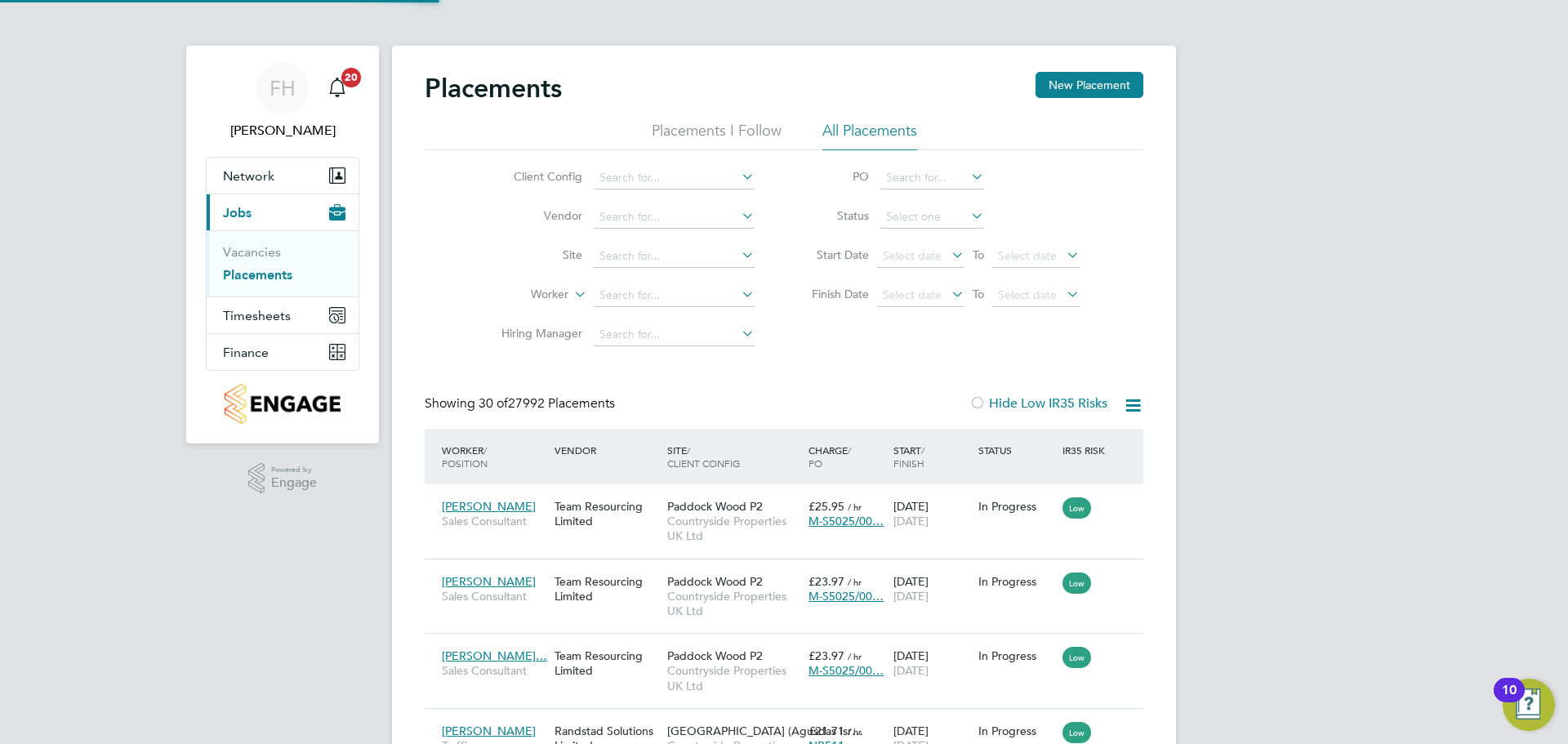
scroll to position [61, 142]
click at [661, 254] on input at bounding box center [674, 256] width 161 height 23
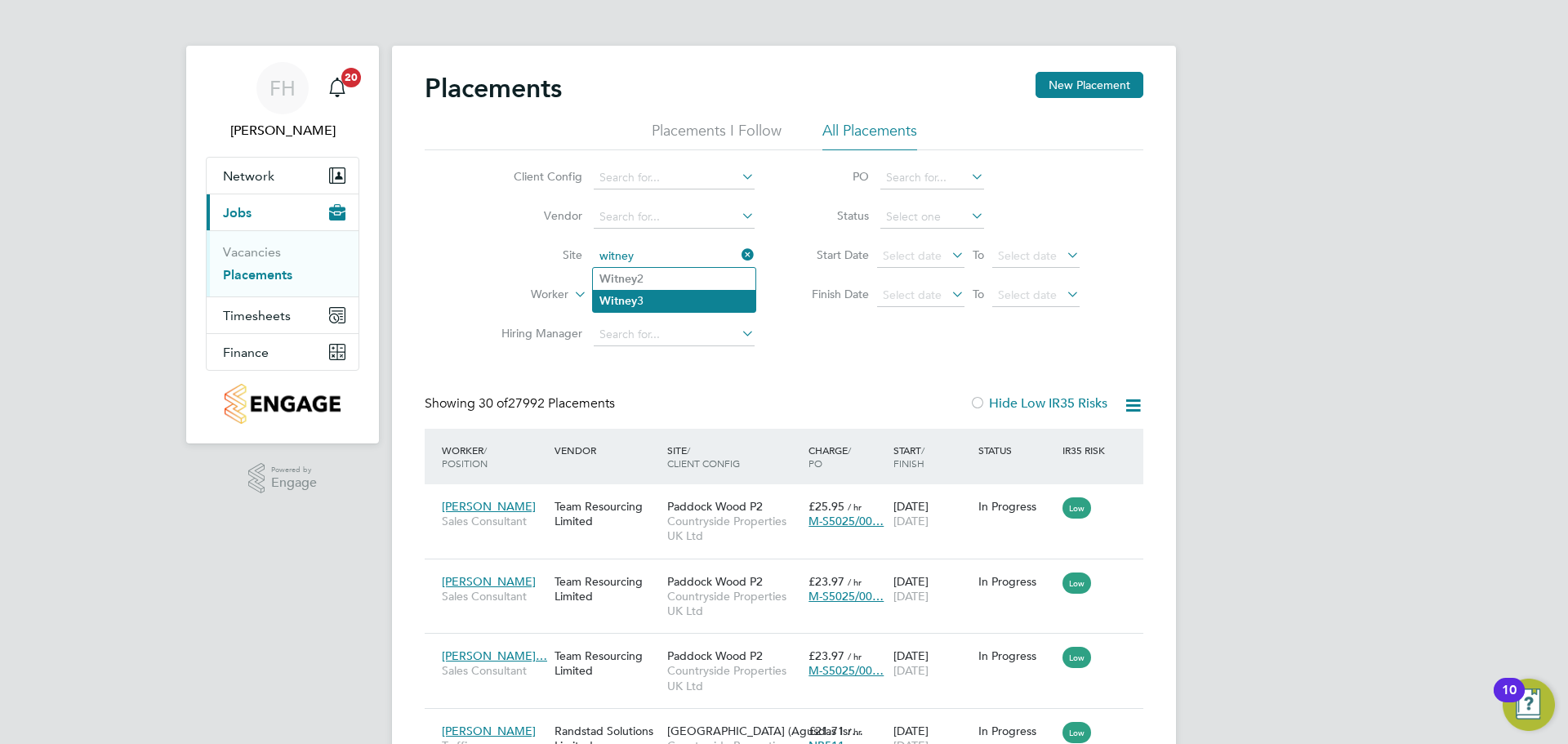
click at [653, 295] on li "Witney 3" at bounding box center [674, 300] width 162 height 22
type input "Witney 3"
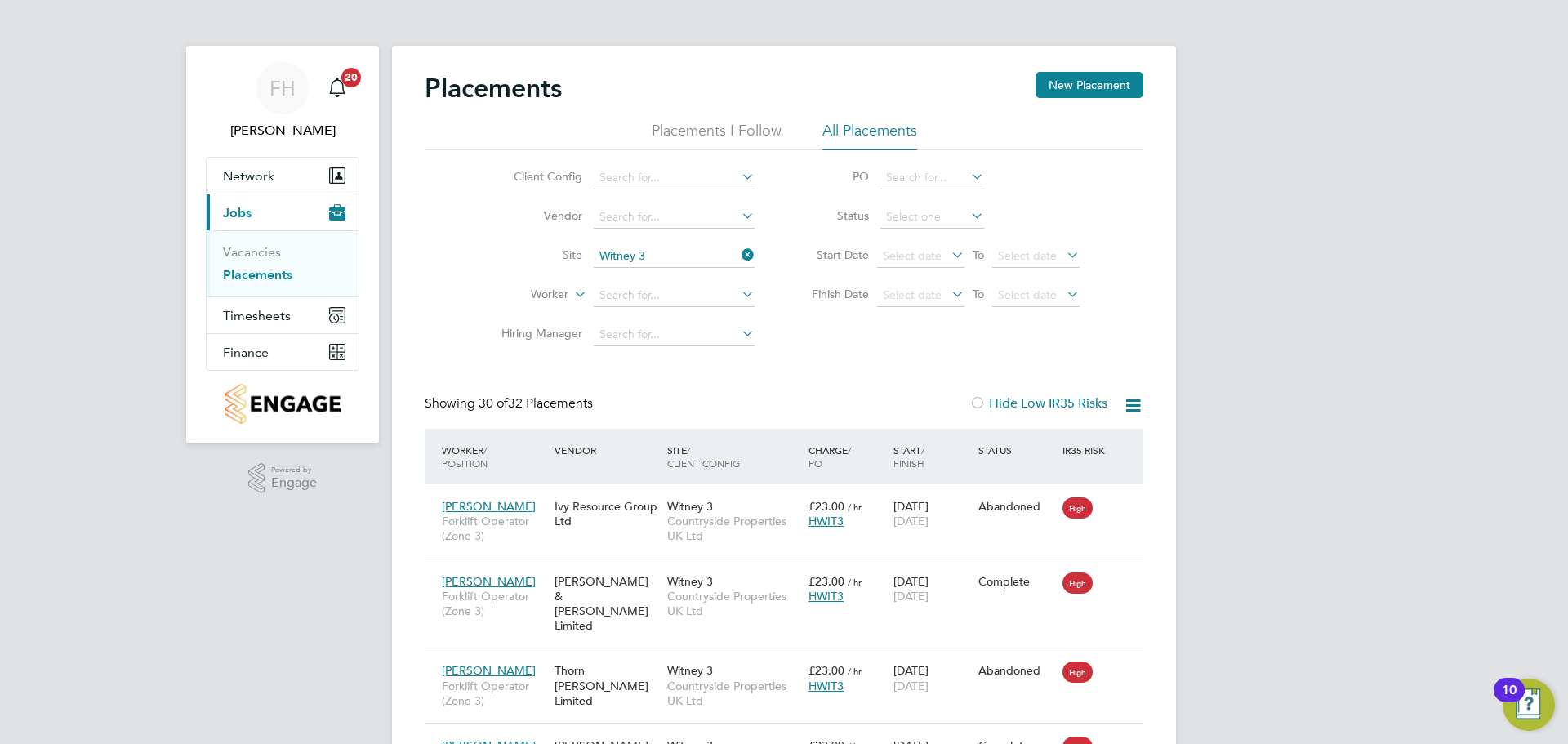
click at [738, 214] on icon at bounding box center [738, 216] width 0 height 23
click at [701, 212] on input at bounding box center [674, 217] width 161 height 23
type input "tradeline"
click at [738, 291] on icon at bounding box center [738, 294] width 0 height 23
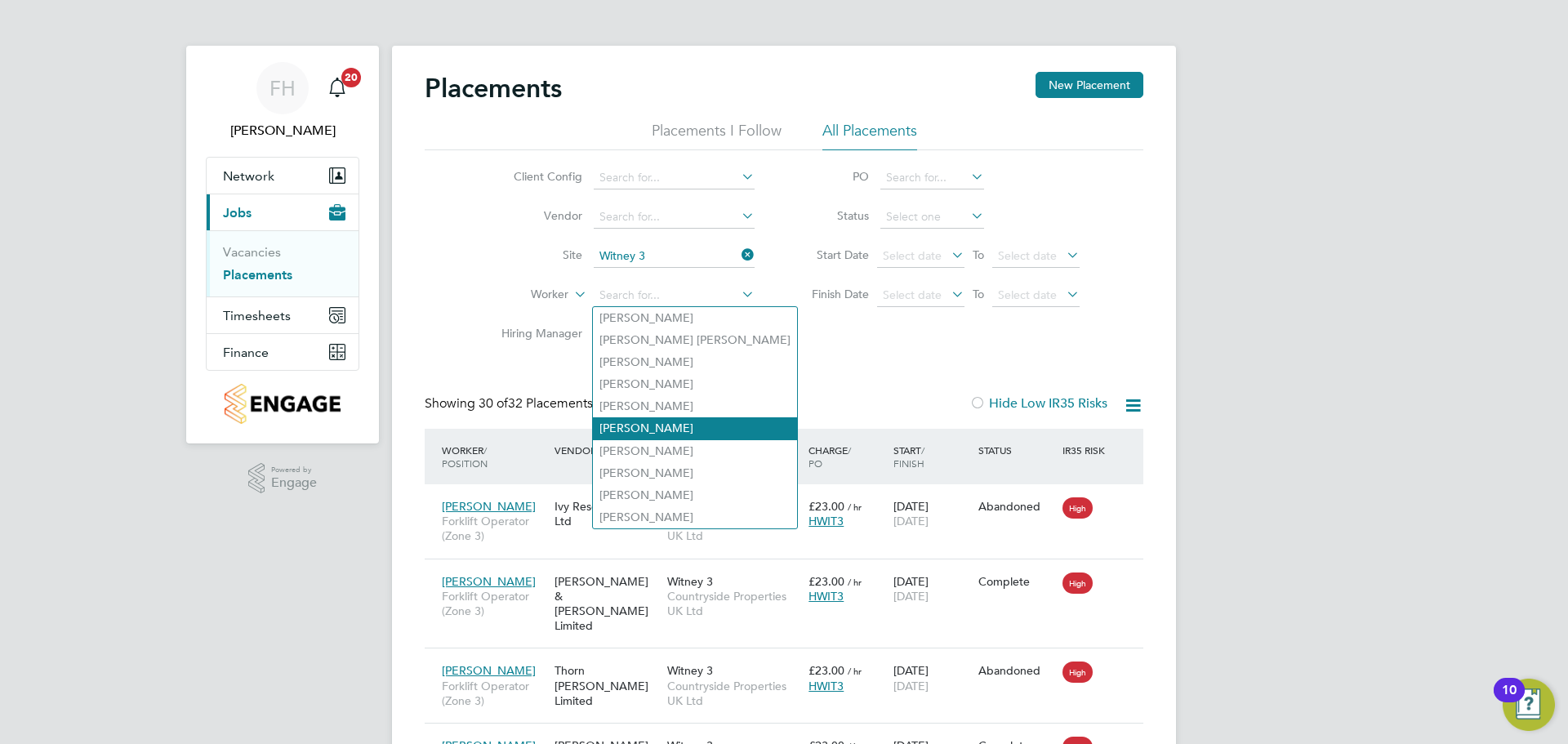
click at [721, 422] on li "[PERSON_NAME]" at bounding box center [694, 428] width 204 height 22
type input "[PERSON_NAME]"
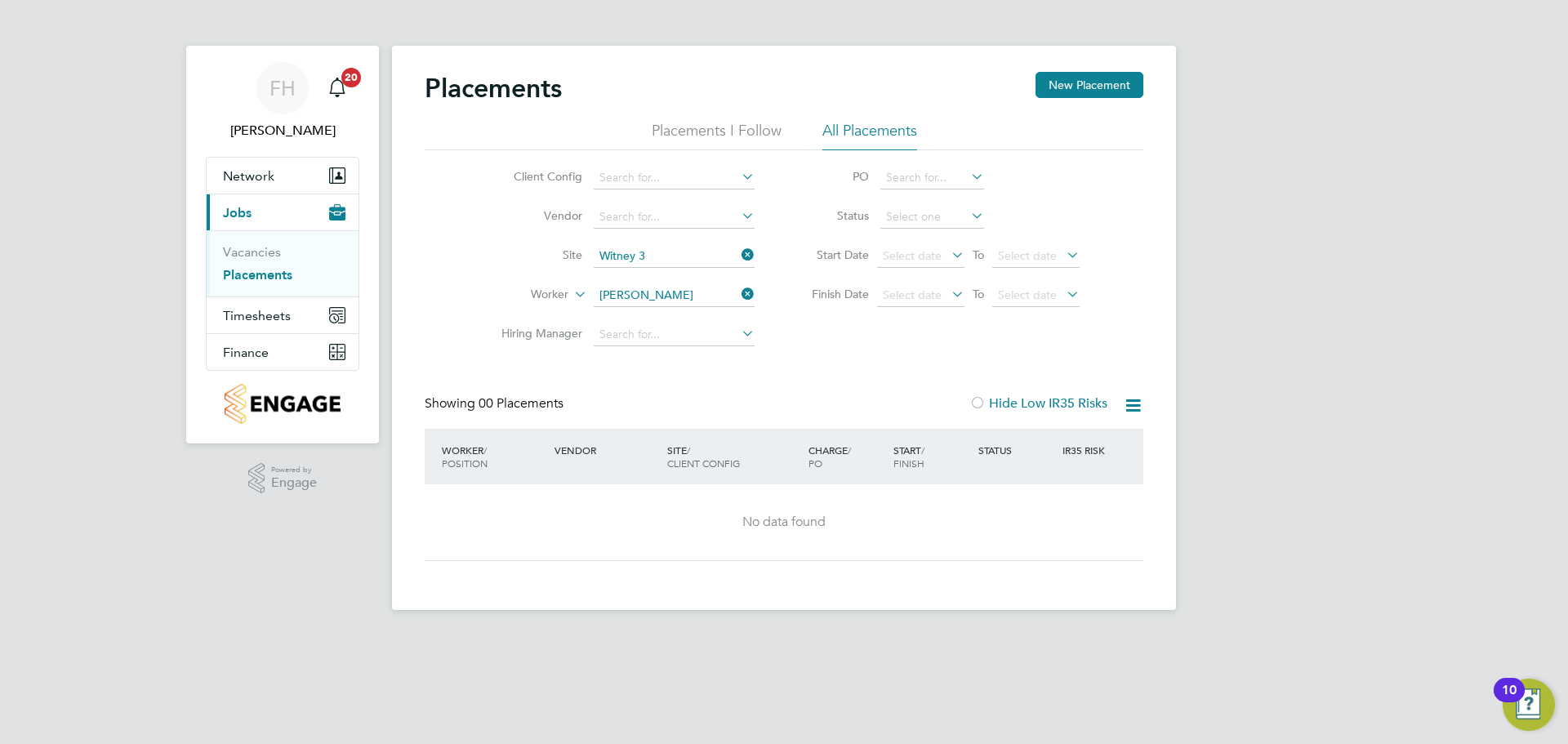
click at [738, 289] on icon at bounding box center [738, 294] width 0 height 23
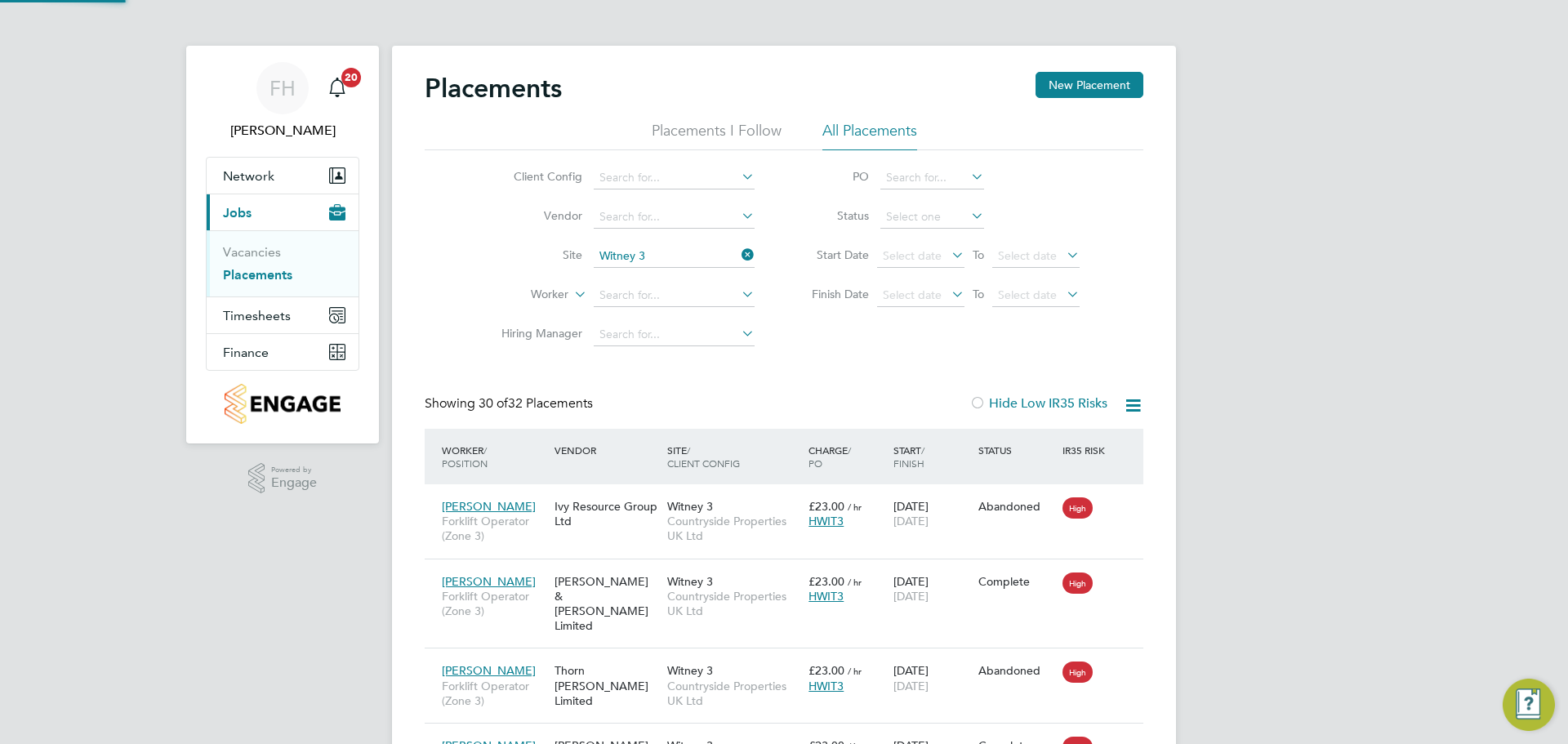
scroll to position [61, 142]
click at [968, 214] on icon at bounding box center [968, 216] width 0 height 23
click at [937, 217] on input at bounding box center [932, 217] width 104 height 23
click at [924, 299] on li "In Progress" at bounding box center [932, 302] width 106 height 22
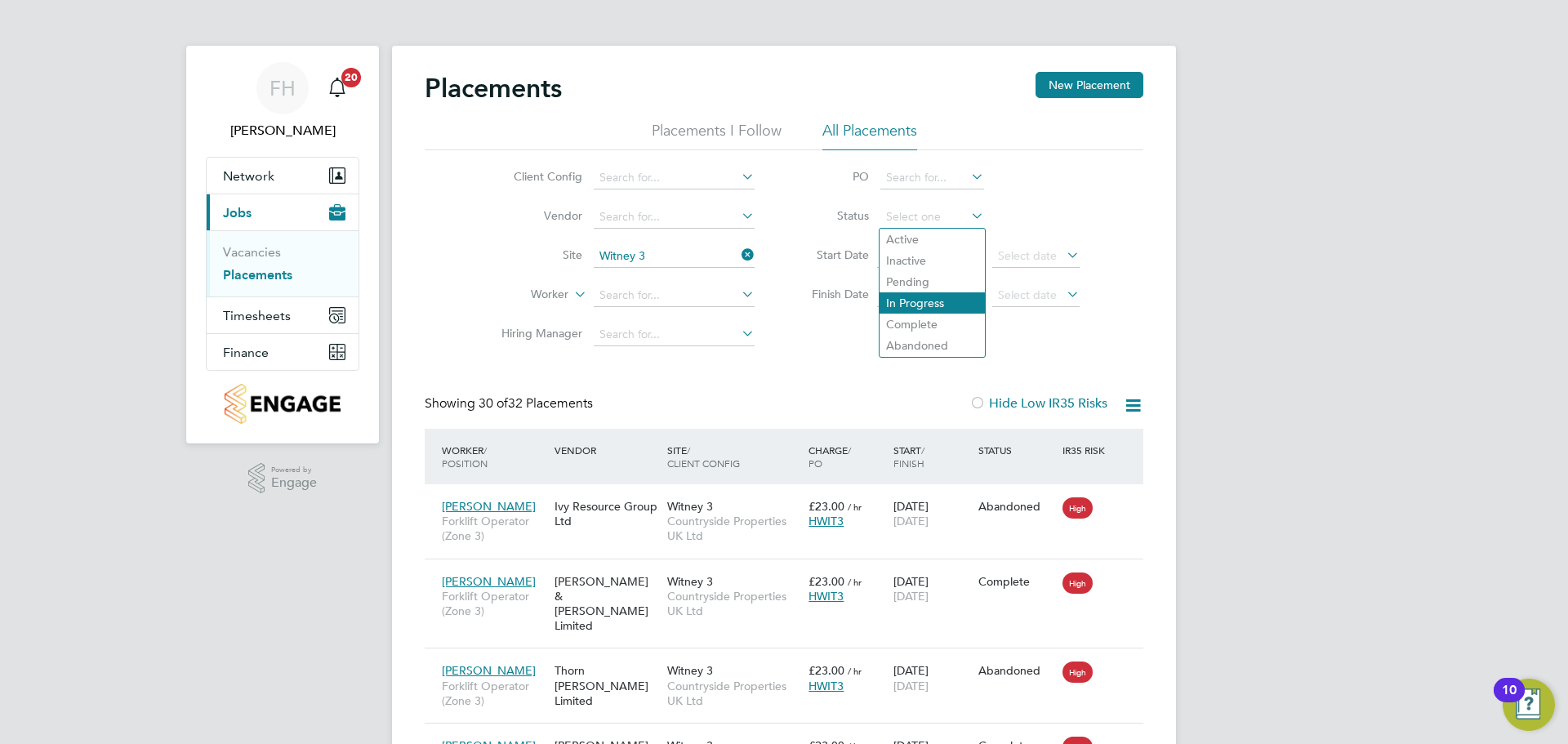
type input "In Progress"
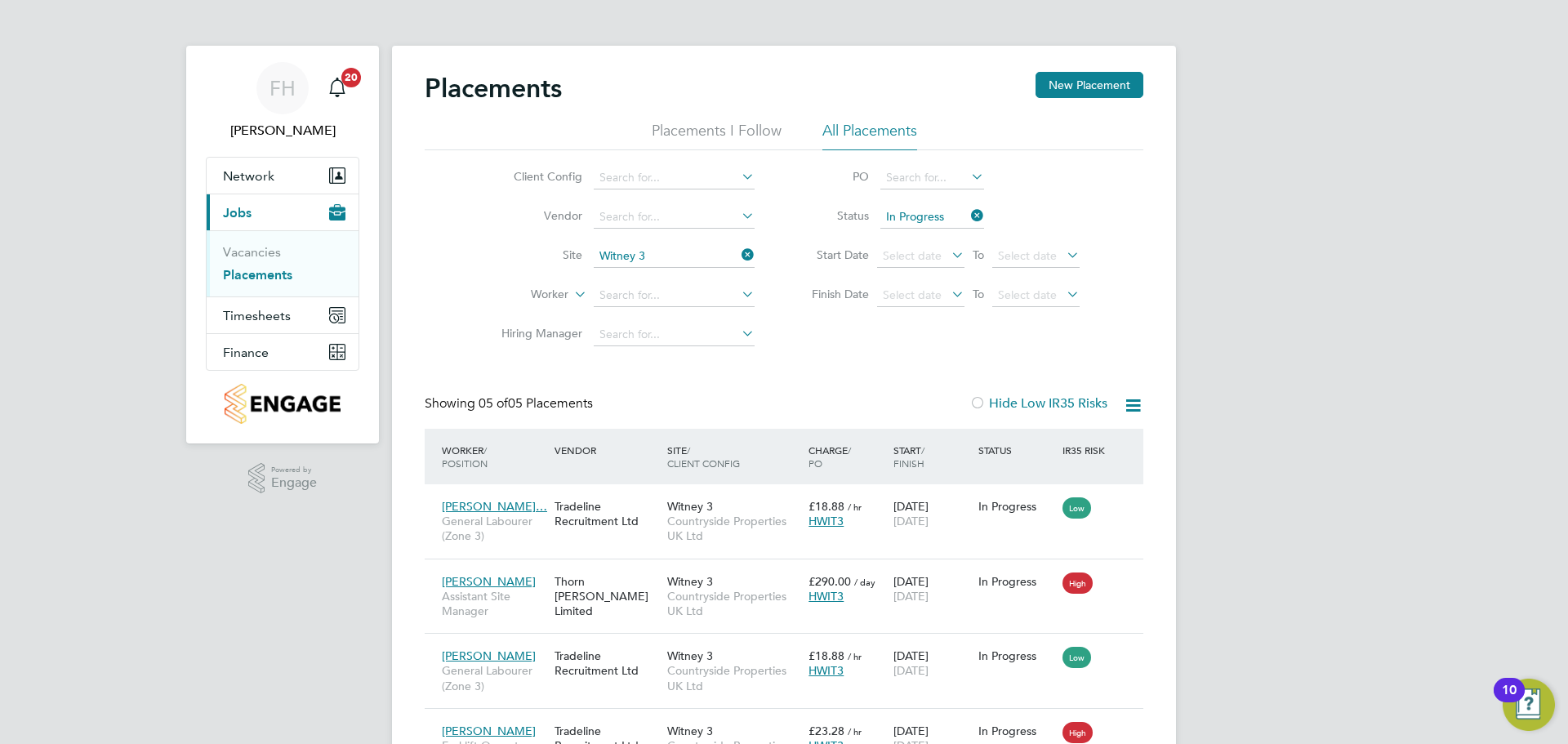
click at [681, 253] on input "Witney 3" at bounding box center [674, 256] width 161 height 23
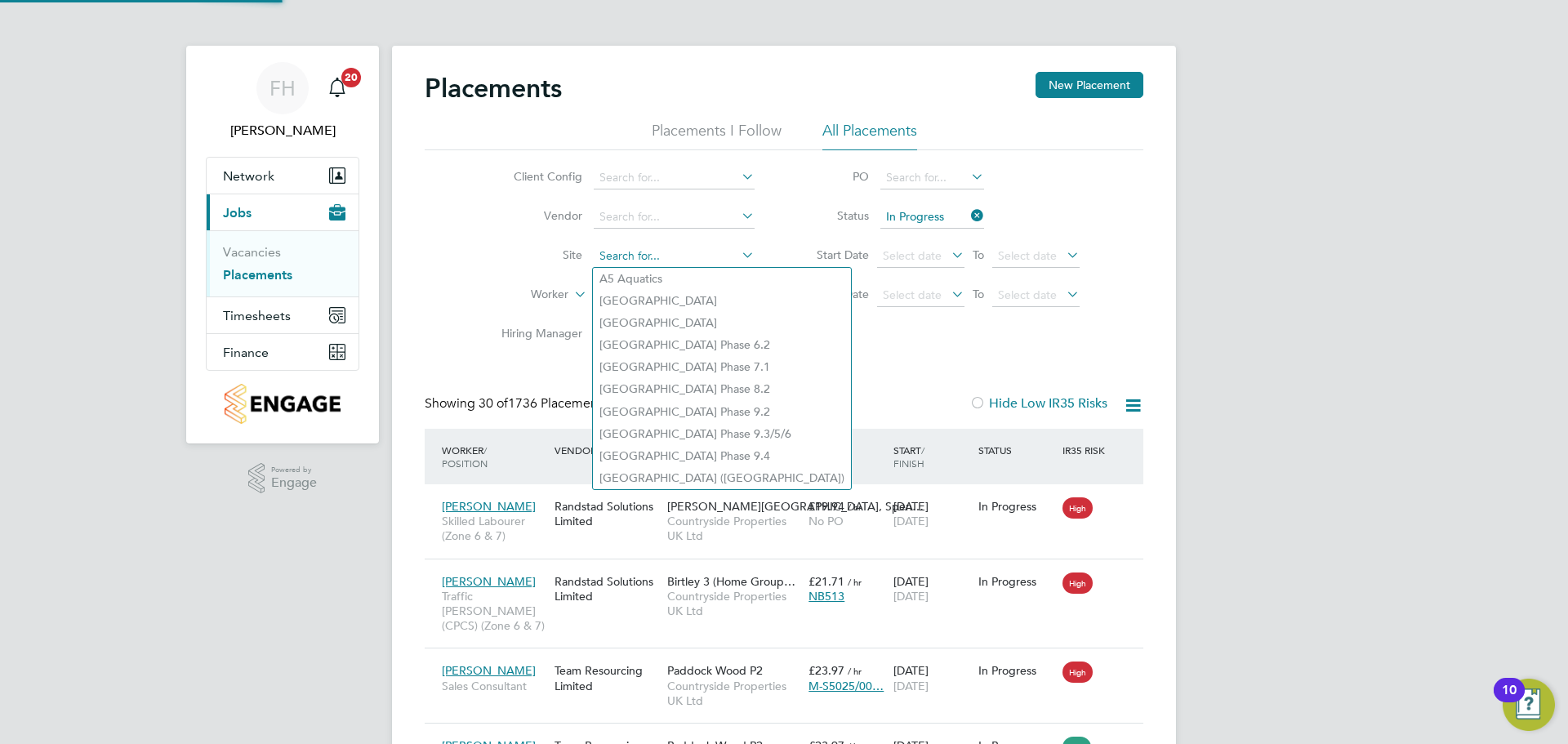
scroll to position [15, 76]
click at [673, 253] on input at bounding box center [674, 256] width 161 height 23
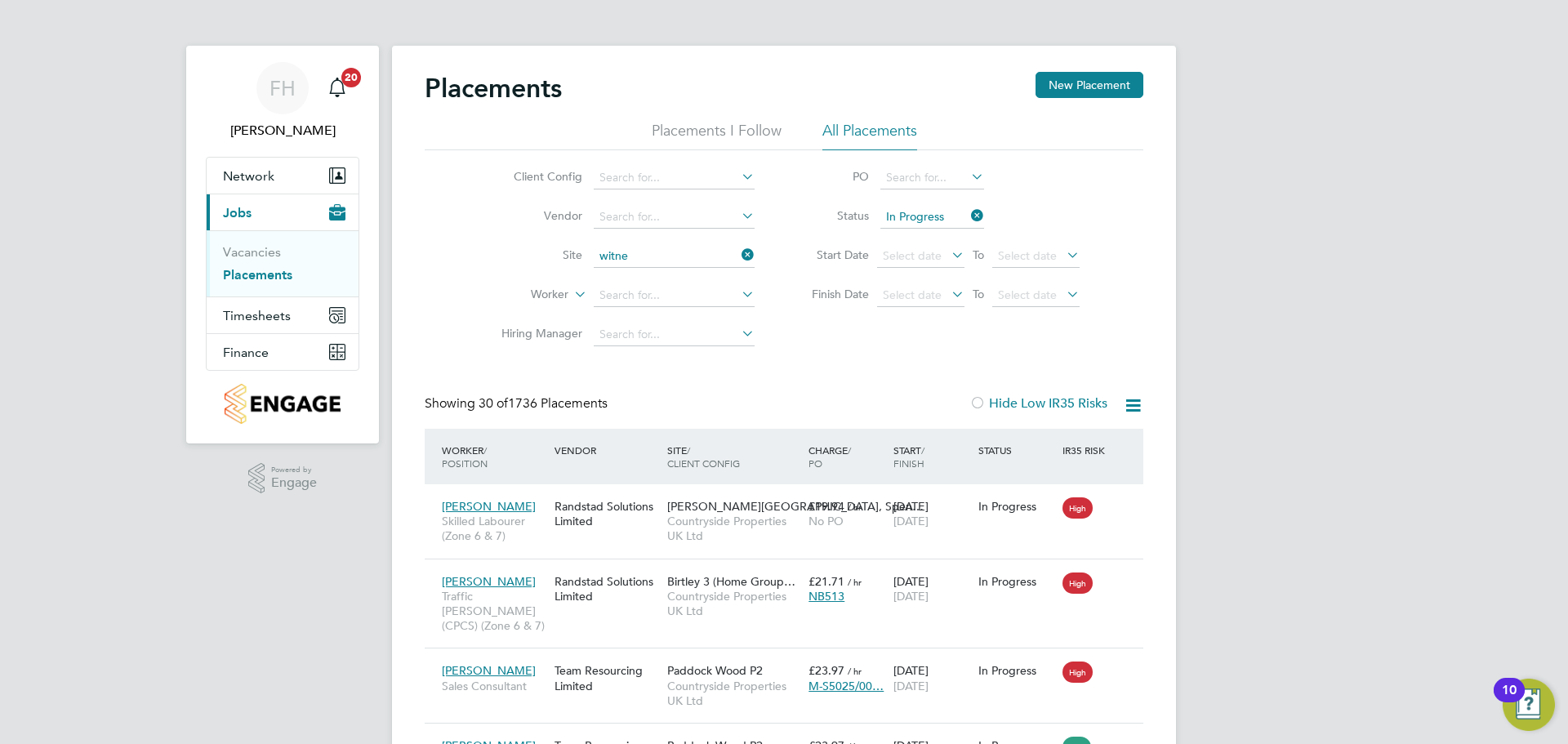
click at [634, 272] on li "Witne y 2" at bounding box center [674, 278] width 162 height 22
type input "Witney 2"
